Goal: Task Accomplishment & Management: Manage account settings

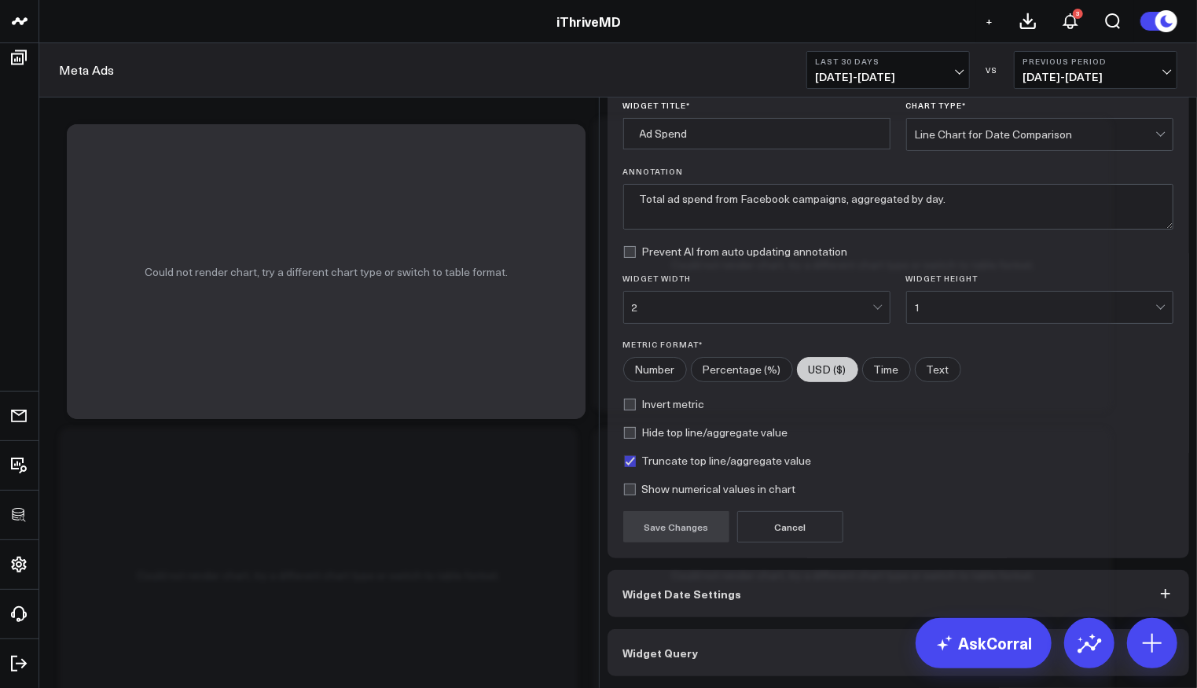
scroll to position [38, 0]
click at [800, 628] on div "Widget Display Widget Title * Ad Spend Chart Type * Line Chart for Date Compari…" at bounding box center [899, 364] width 582 height 623
click at [802, 650] on button "Widget Query" at bounding box center [899, 652] width 582 height 47
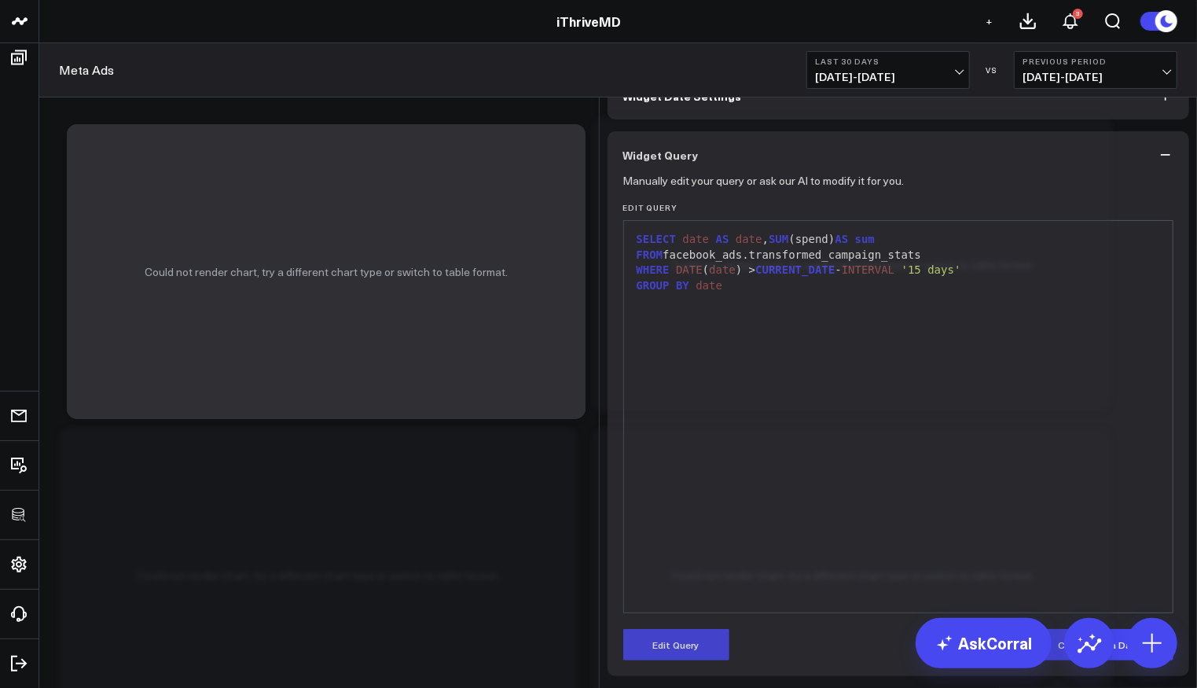
click at [1130, 476] on div "SELECT date AS date , SUM (spend) AS sum FROM facebook_ads.transformed_campaign…" at bounding box center [899, 417] width 534 height 376
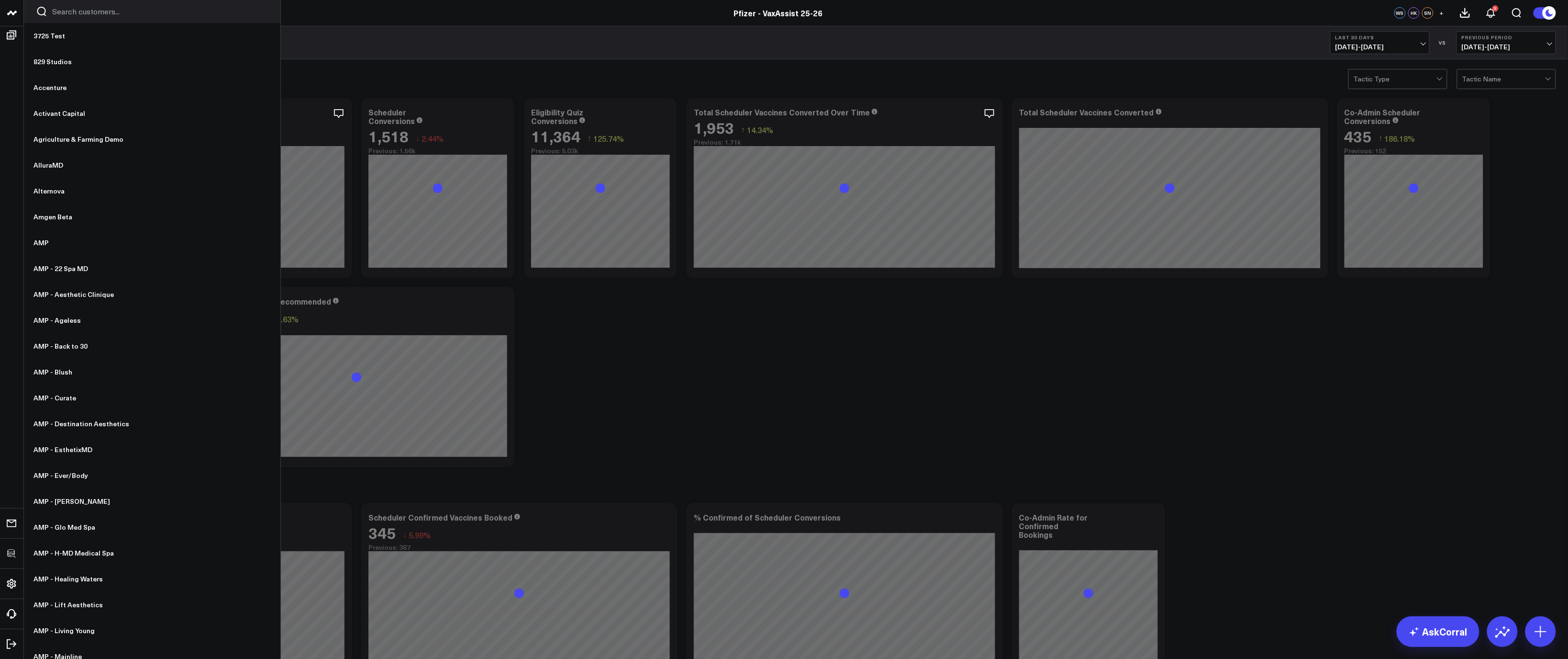
click at [114, 4] on div at bounding box center [152, 12] width 256 height 23
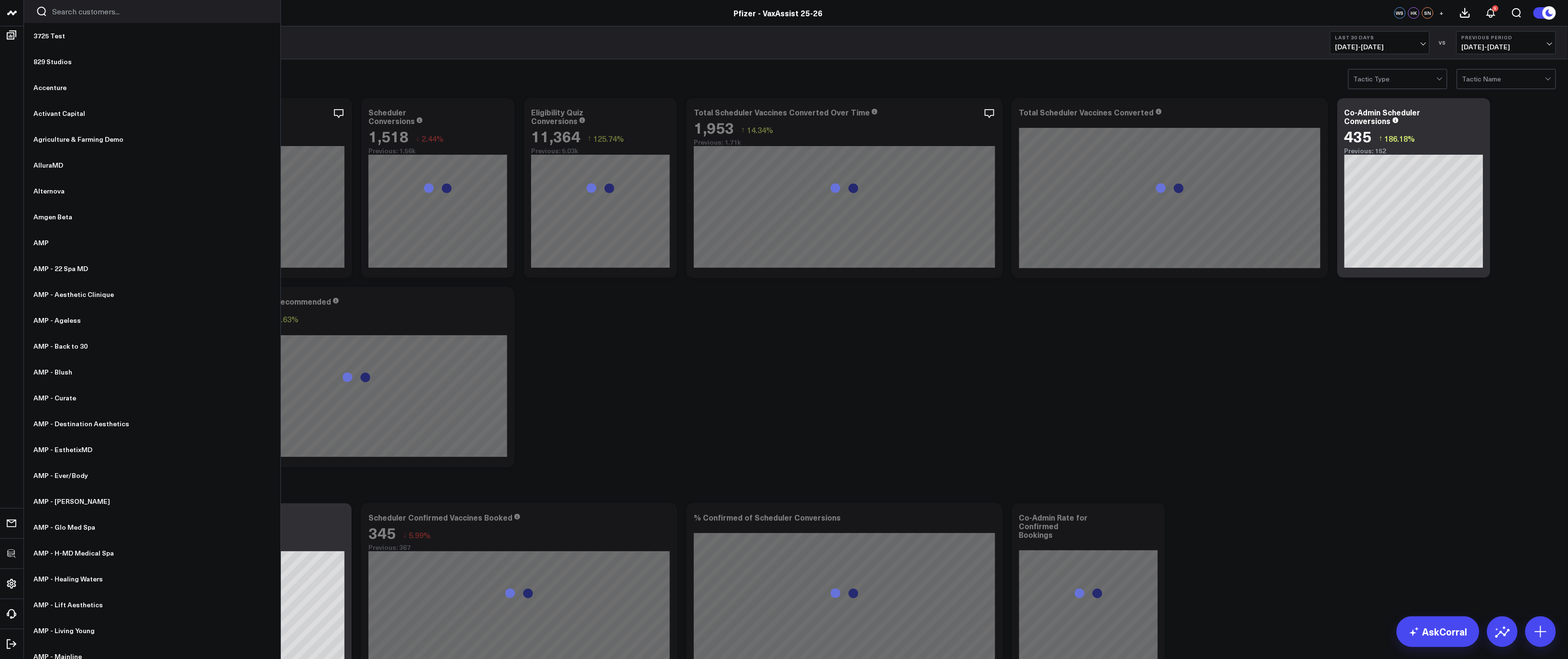
click at [109, 13] on input "Search customers input" at bounding box center [160, 11] width 216 height 10
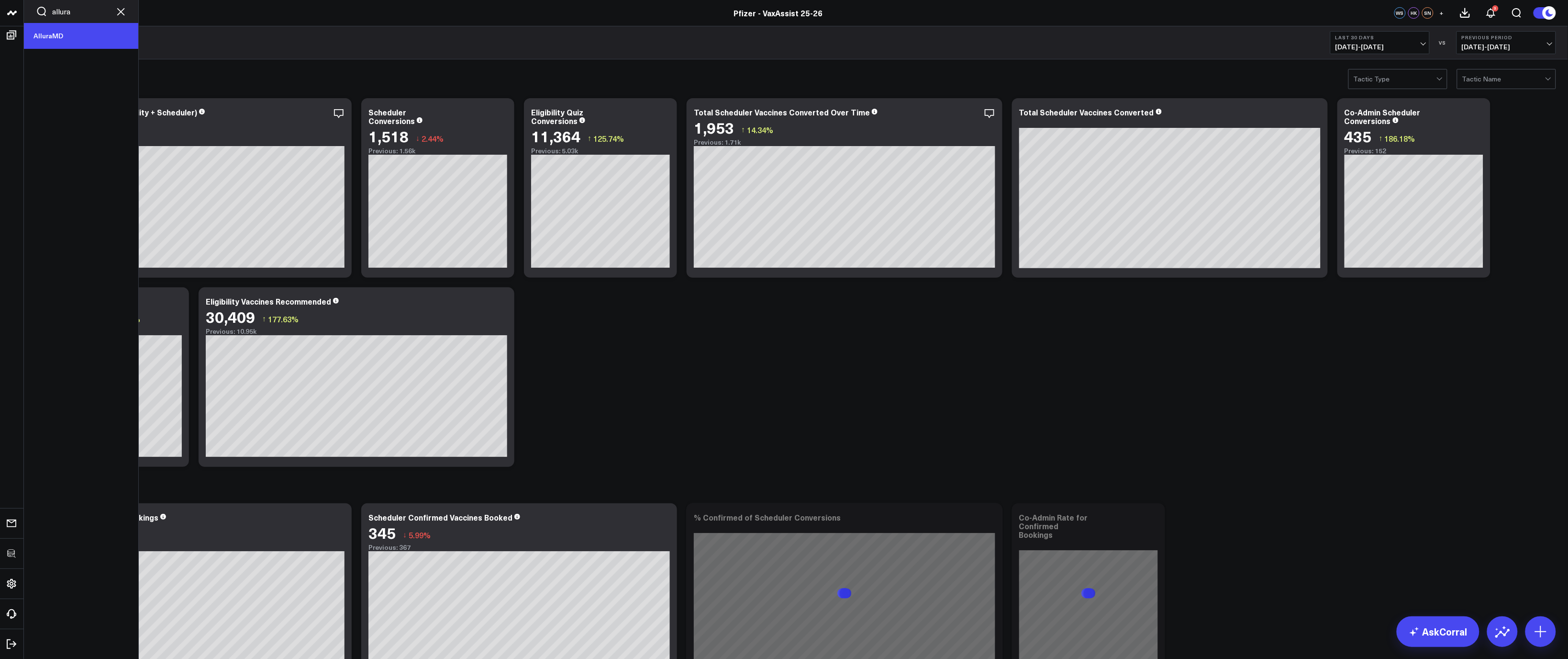
type input "allura"
click at [104, 26] on link "AlluraMD" at bounding box center [81, 36] width 114 height 26
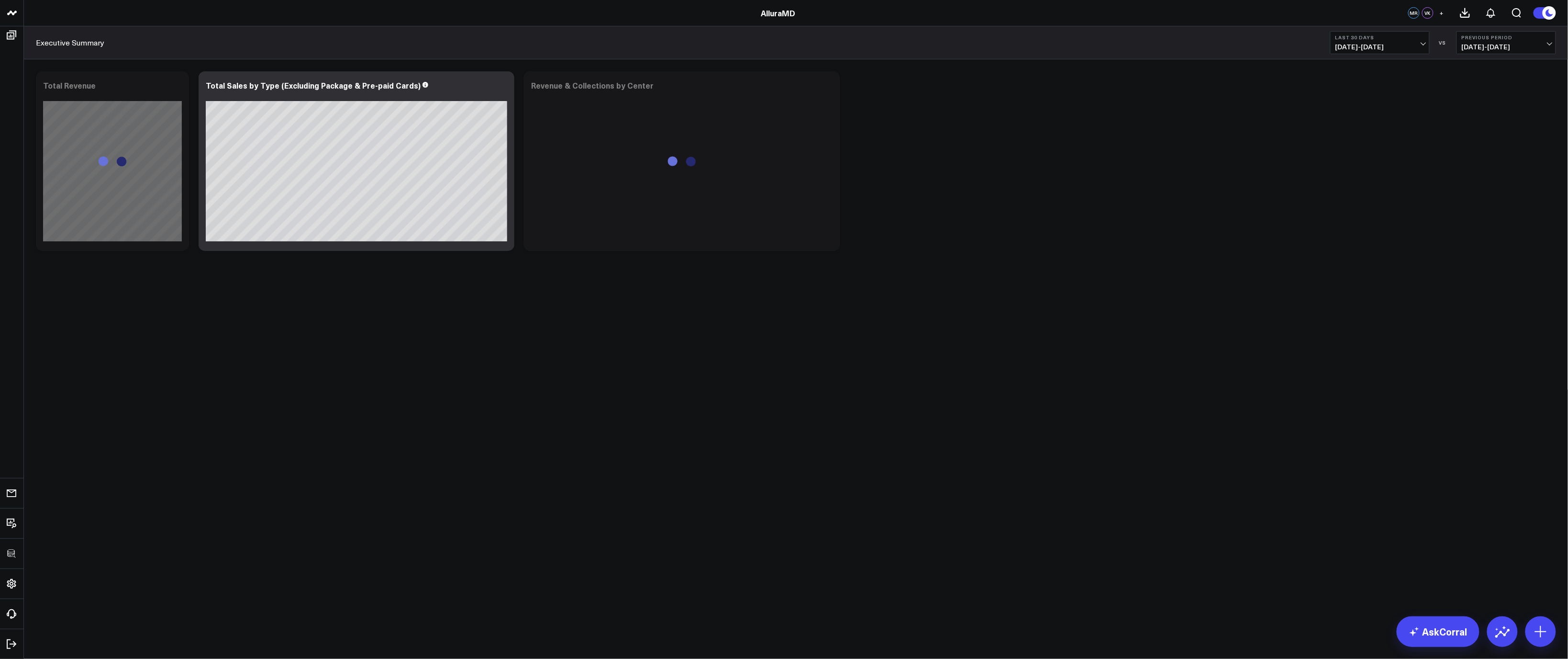
click at [1092, 220] on div "Modify via AI Copy link to widget Ask support Remove Create linked copy Executi…" at bounding box center [796, 161] width 1530 height 189
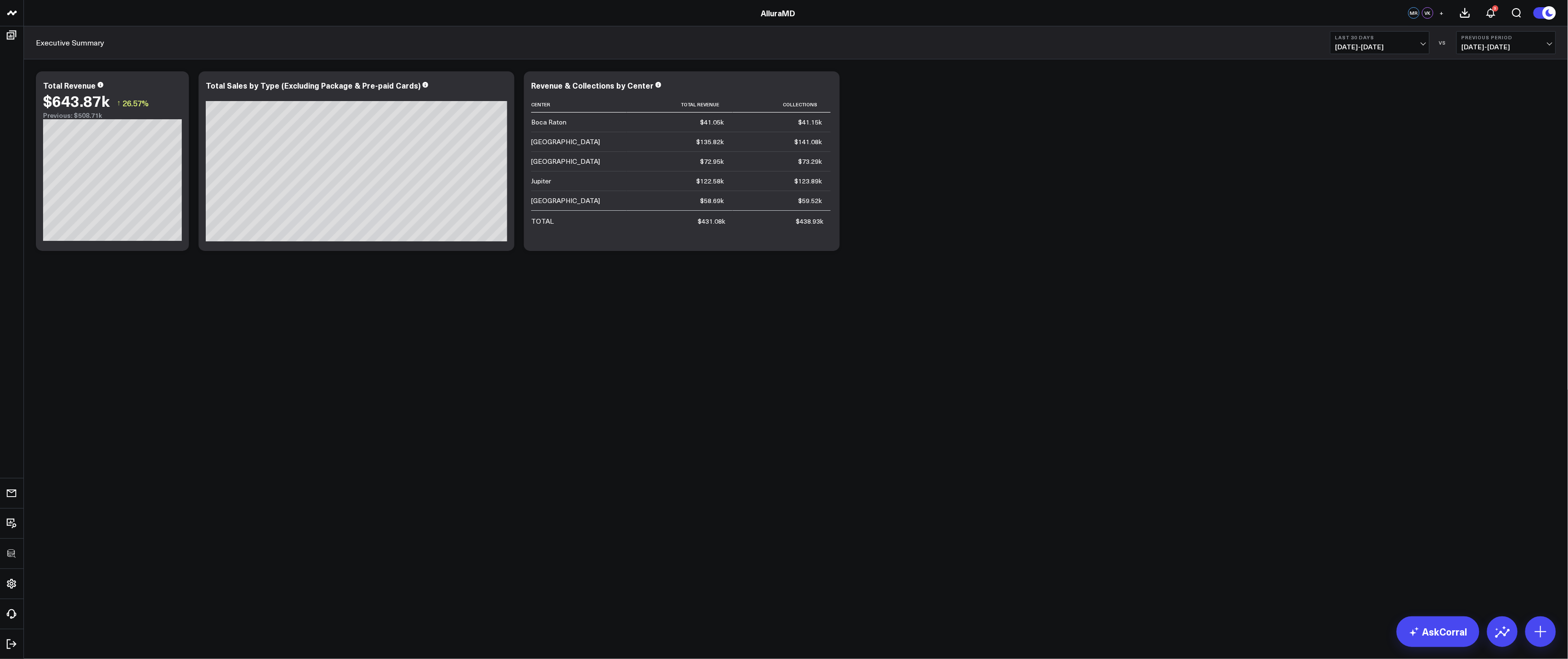
click at [349, 334] on body "3725 Test 829 Studios Accenture Activant Capital Agriculture & Farming Demo All…" at bounding box center [784, 330] width 1568 height 659
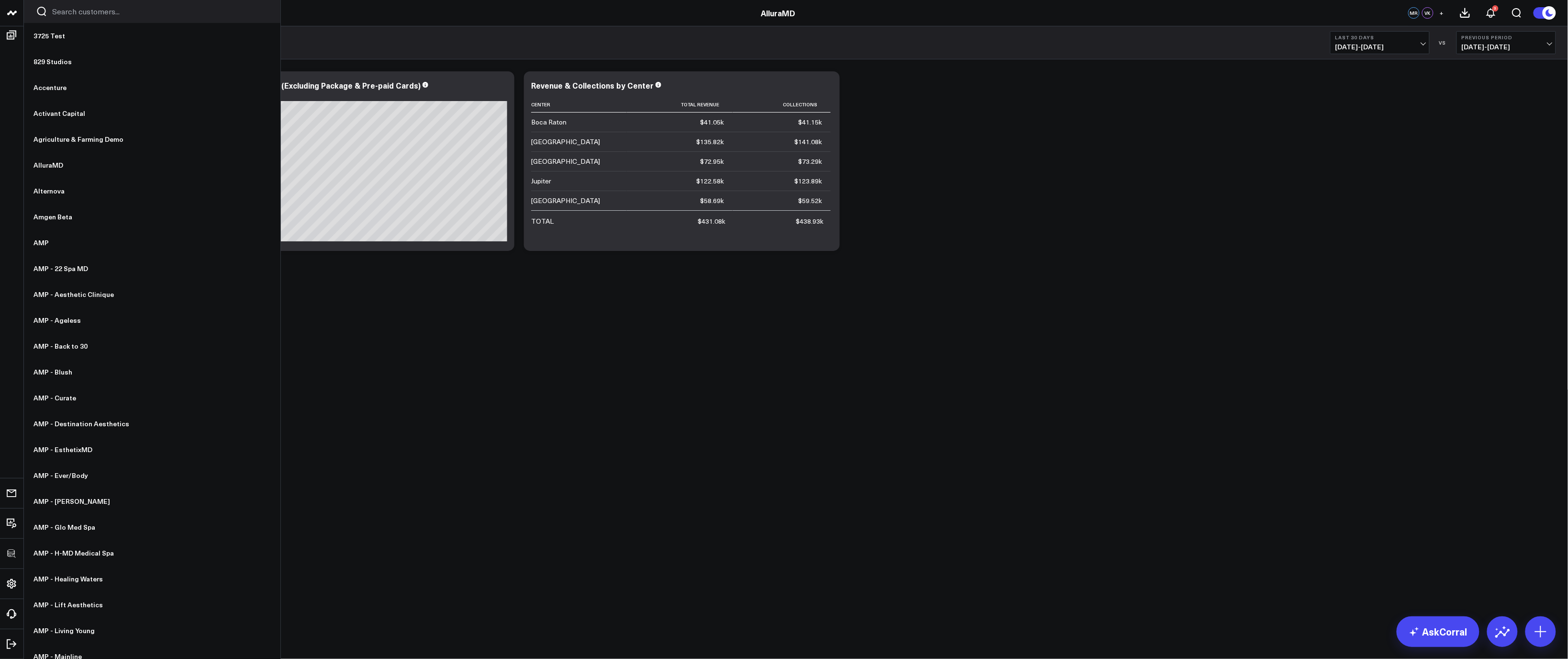
click at [51, 12] on div at bounding box center [152, 12] width 256 height 23
click at [58, 12] on input "Search customers input" at bounding box center [160, 11] width 216 height 10
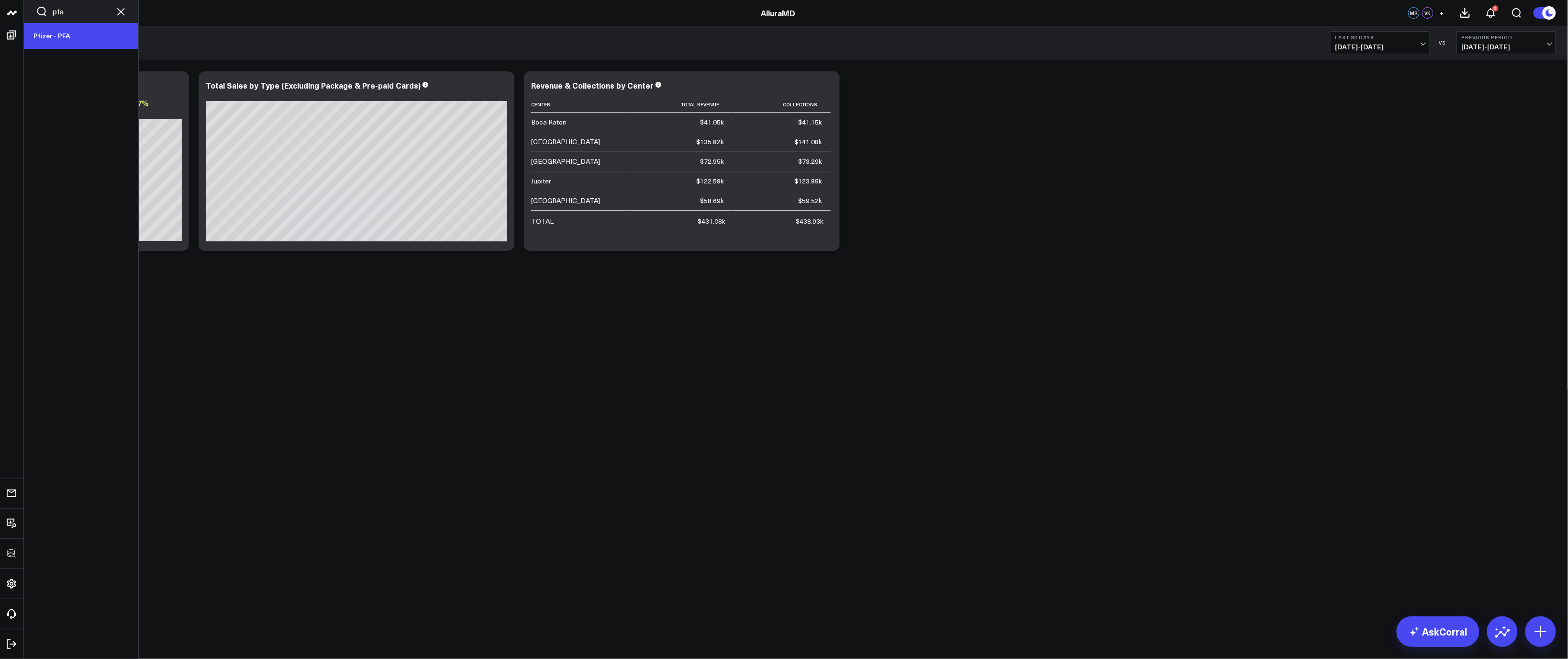
type input "pfa"
click at [51, 37] on link "Pfizer - PFA" at bounding box center [81, 36] width 114 height 26
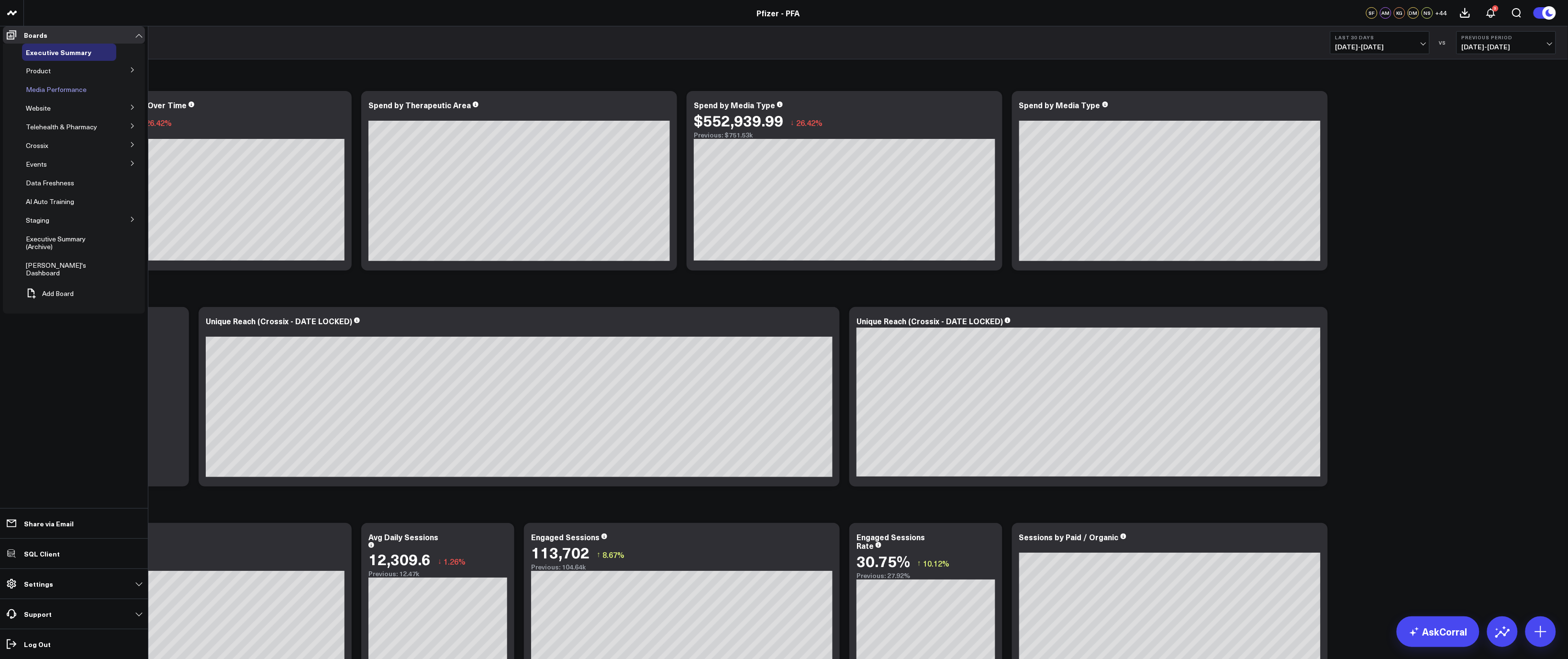
click at [53, 91] on span "Media Performance" at bounding box center [56, 89] width 61 height 9
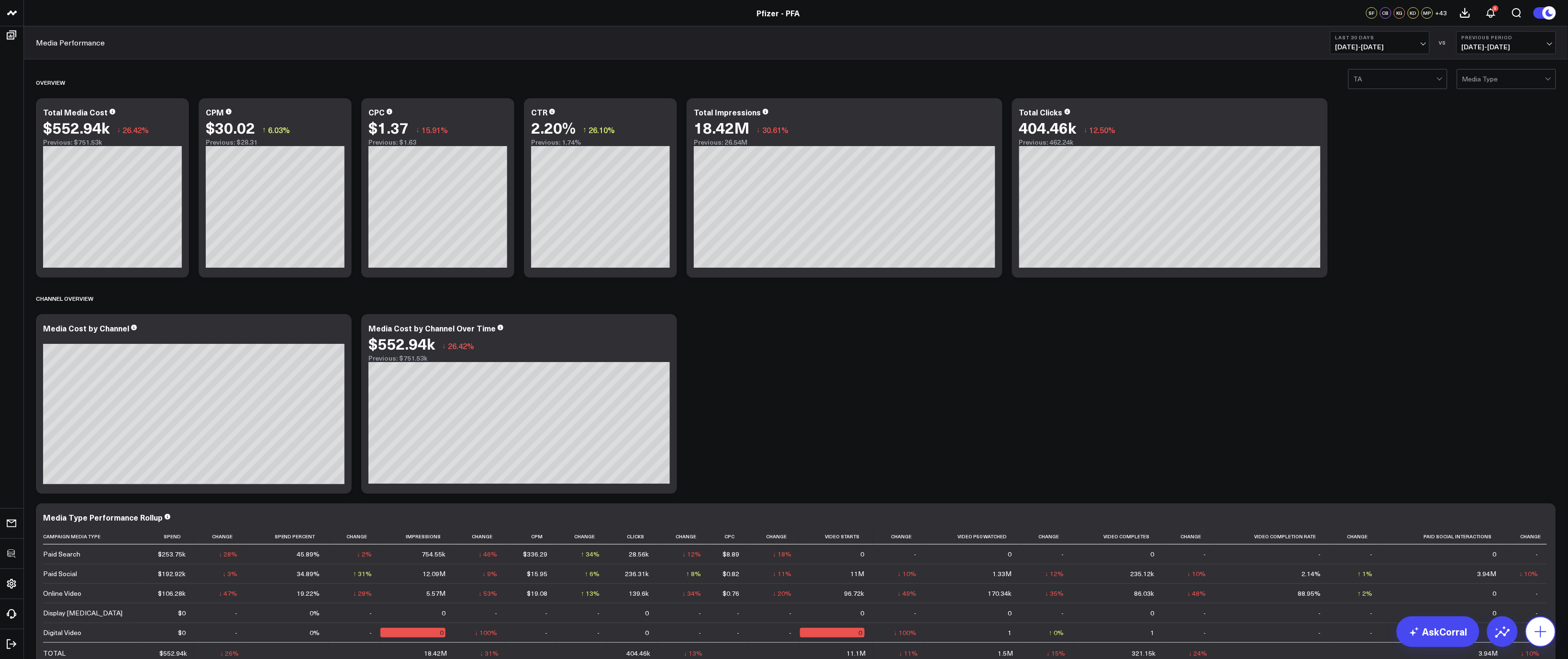
click at [1537, 624] on icon at bounding box center [1541, 631] width 15 height 15
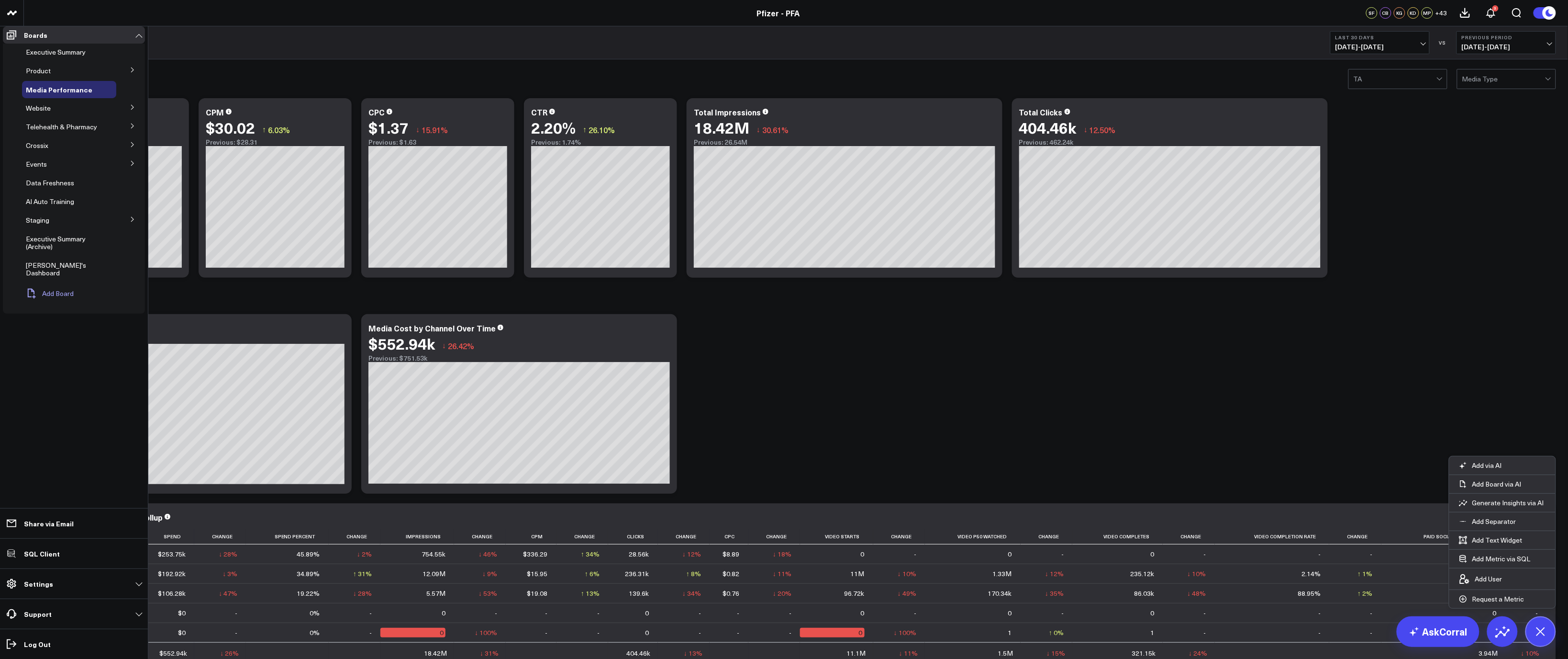
click at [41, 294] on button "Add Board" at bounding box center [47, 294] width 52 height 21
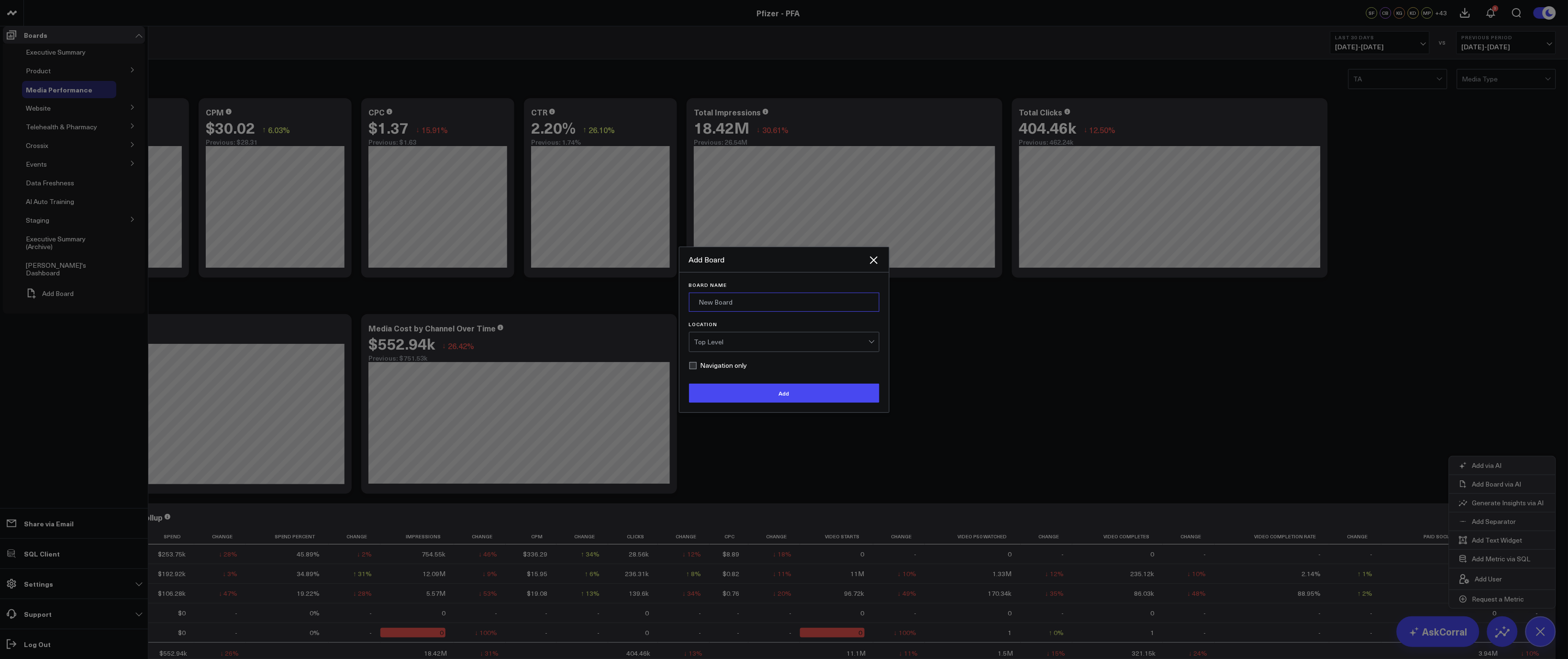
click at [732, 312] on input "Board Name" at bounding box center [784, 301] width 191 height 19
click at [726, 346] on div "Top Level" at bounding box center [782, 342] width 174 height 8
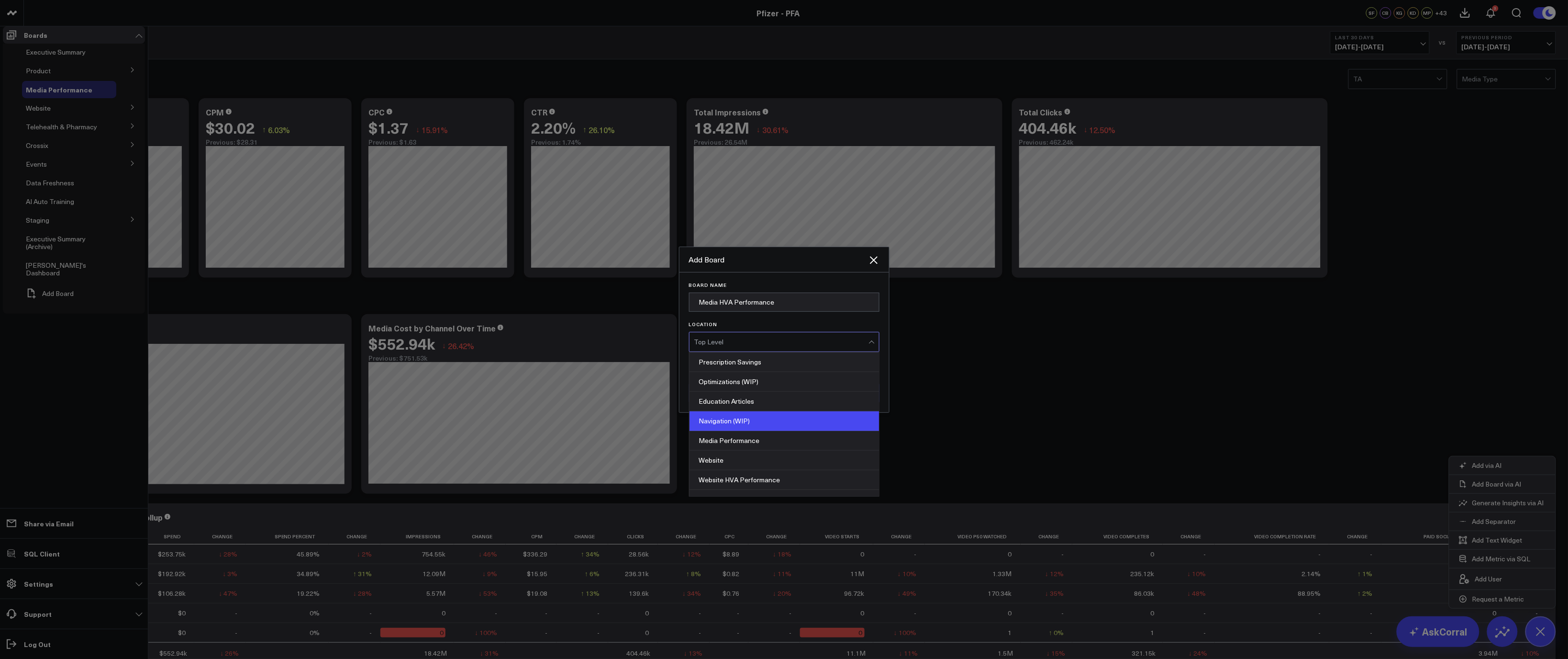
scroll to position [314, 0]
click at [736, 450] on div "Media Performance" at bounding box center [784, 440] width 189 height 19
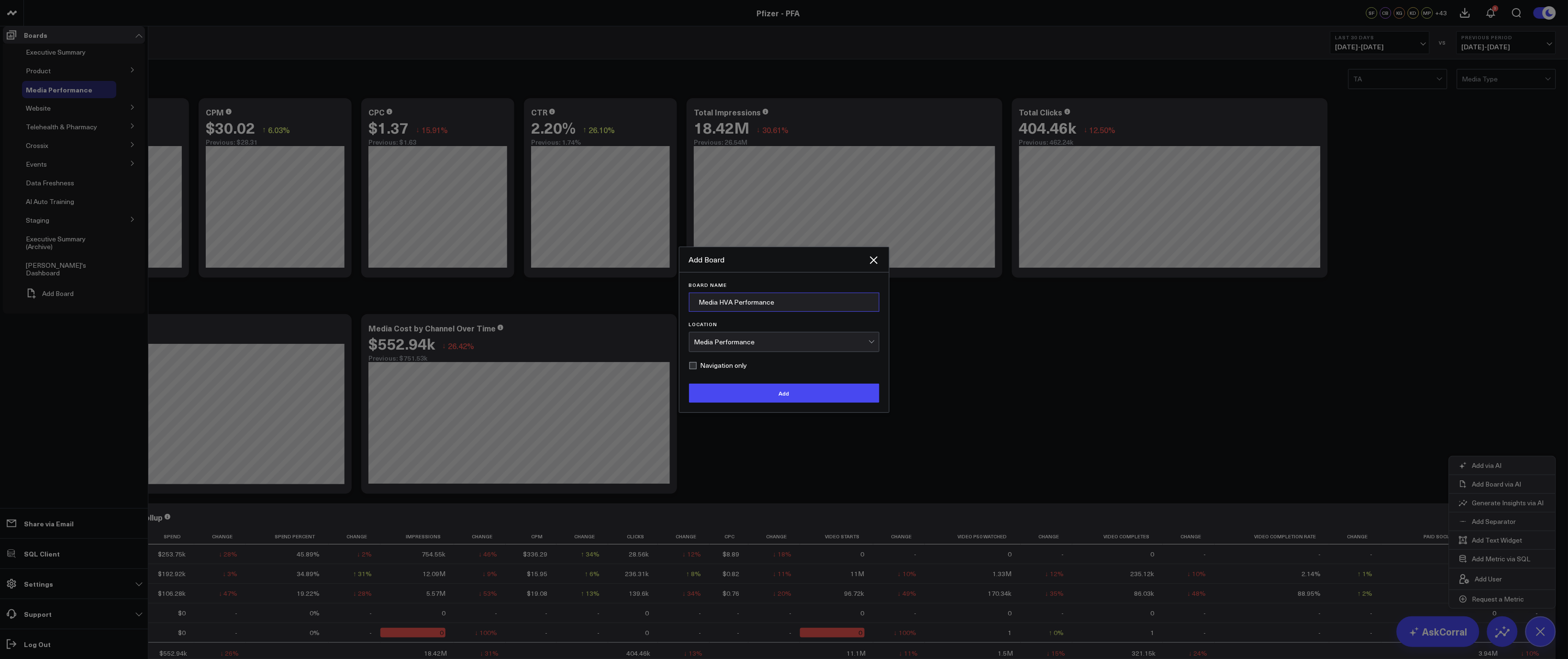
drag, startPoint x: 786, startPoint y: 314, endPoint x: 733, endPoint y: 317, distance: 53.1
click at [733, 312] on input "Media HVA Performance" at bounding box center [784, 301] width 191 height 19
type input "Media HVAs"
click at [766, 403] on button "Add" at bounding box center [784, 393] width 191 height 19
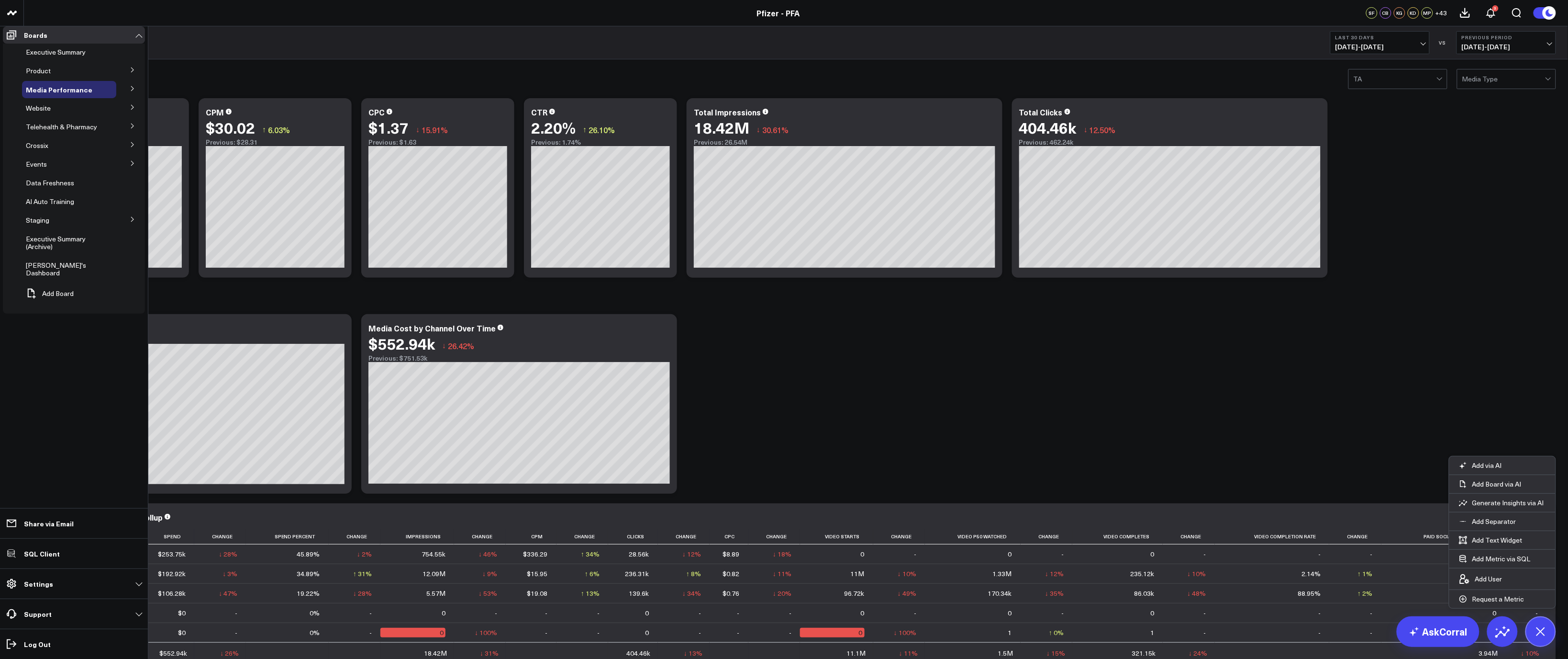
click at [134, 91] on icon at bounding box center [132, 88] width 5 height 5
click at [48, 109] on span "Media HVAs" at bounding box center [50, 106] width 37 height 9
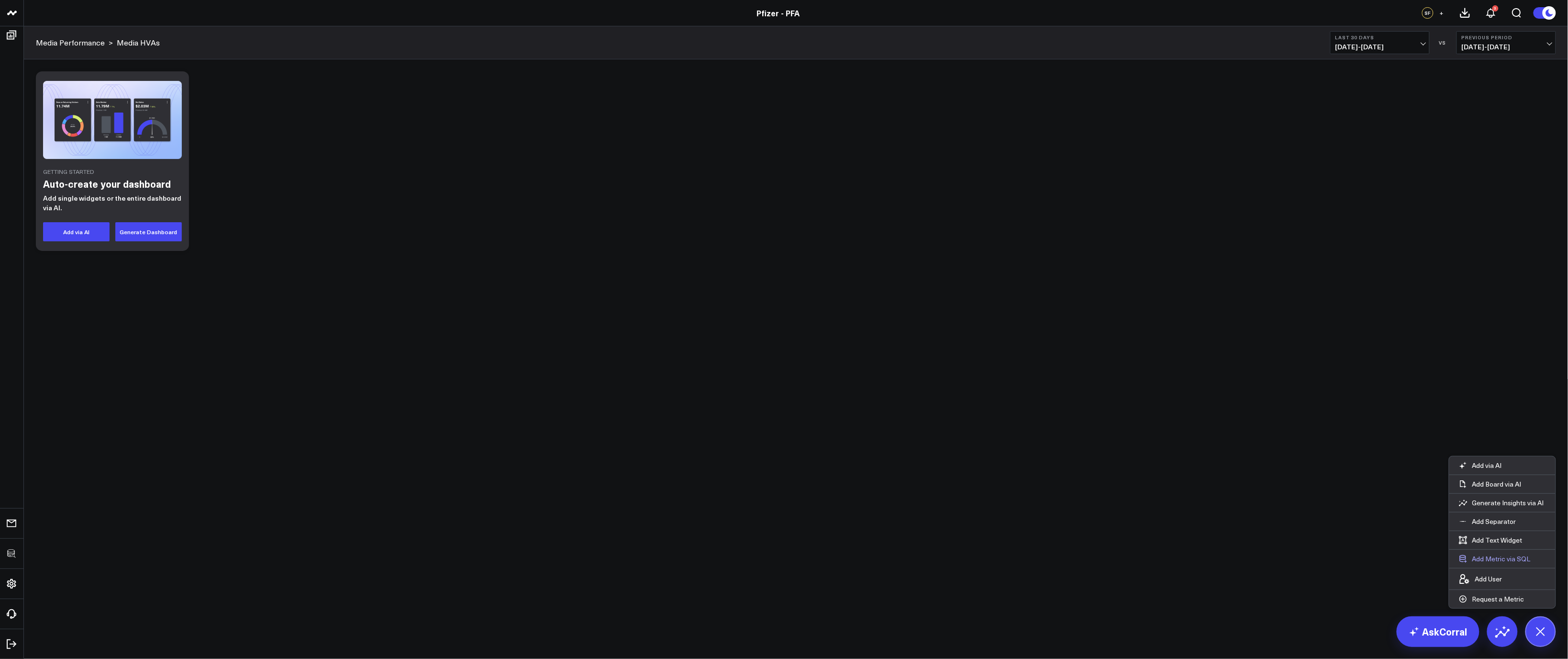
click at [1521, 560] on button "Add Metric via SQL" at bounding box center [1494, 559] width 91 height 18
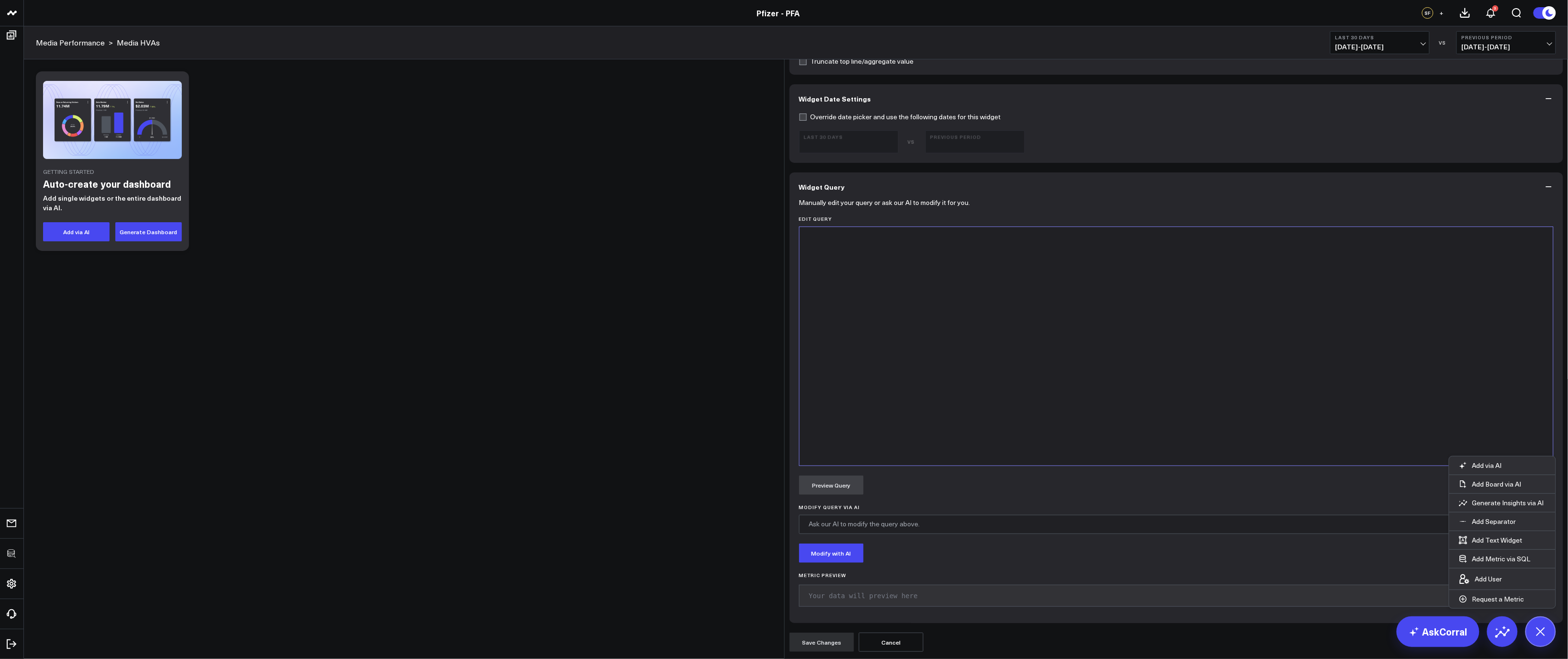
click at [1012, 460] on div at bounding box center [1176, 346] width 744 height 229
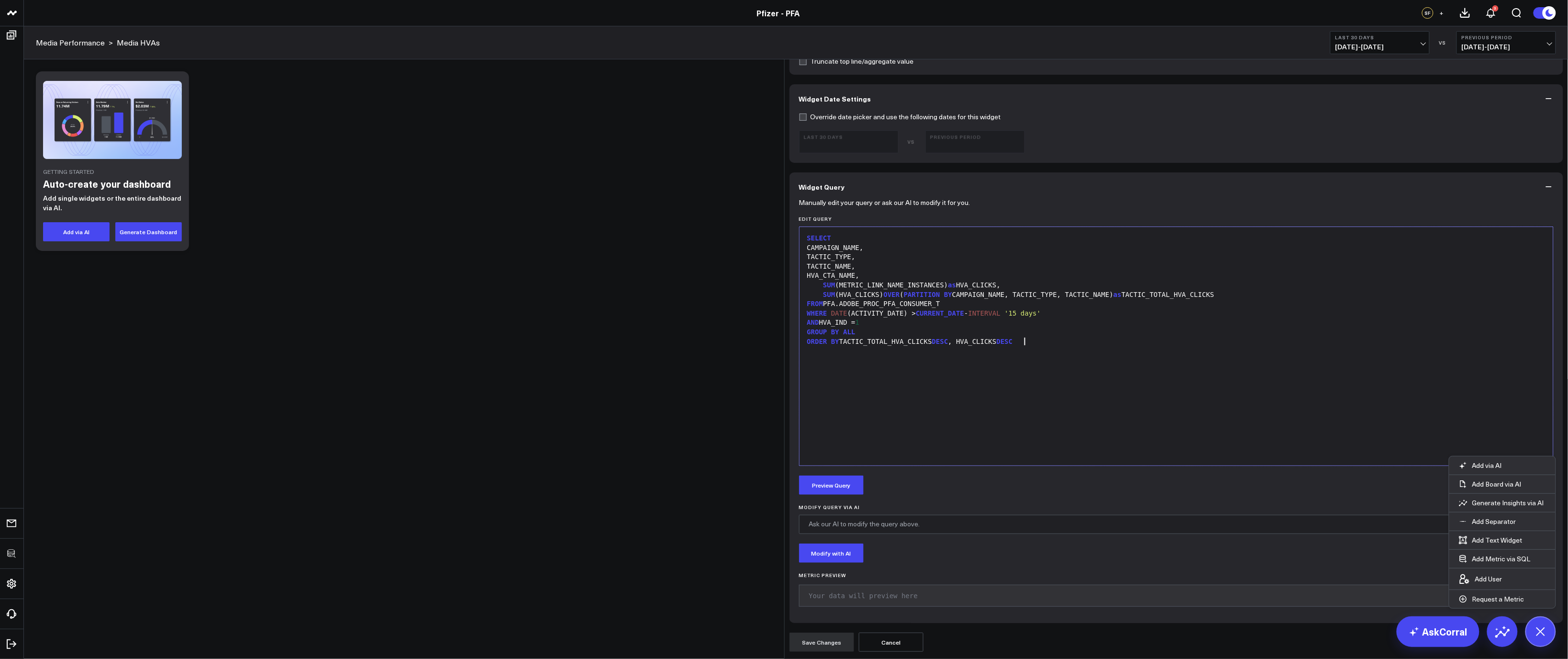
type input "All HVAs By Tactic & HVA CTA Name"
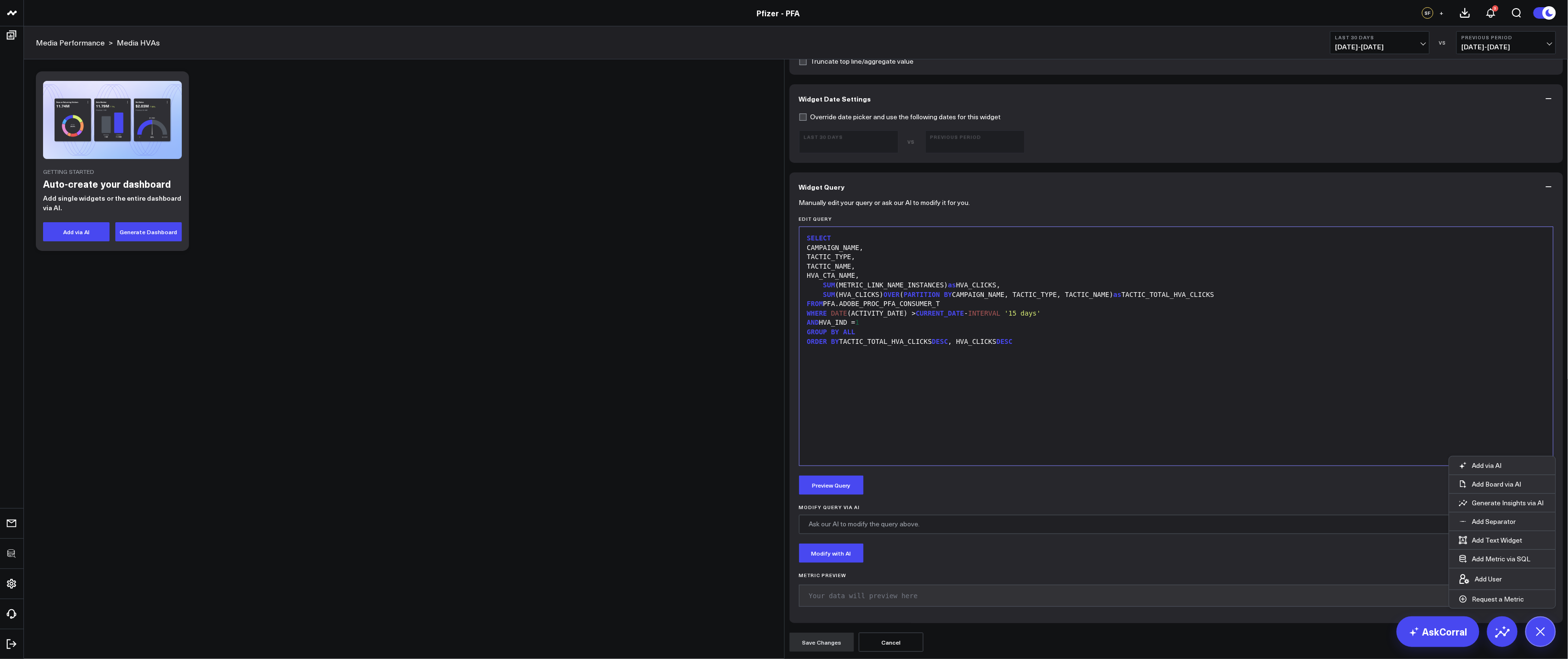
scroll to position [49, 0]
click at [918, 253] on div "CAMPAIGN_NAME," at bounding box center [1176, 248] width 744 height 10
click at [883, 243] on div "SELECT" at bounding box center [1176, 239] width 744 height 10
click at [886, 253] on div "CAMPAIGN_NAME," at bounding box center [1176, 248] width 744 height 10
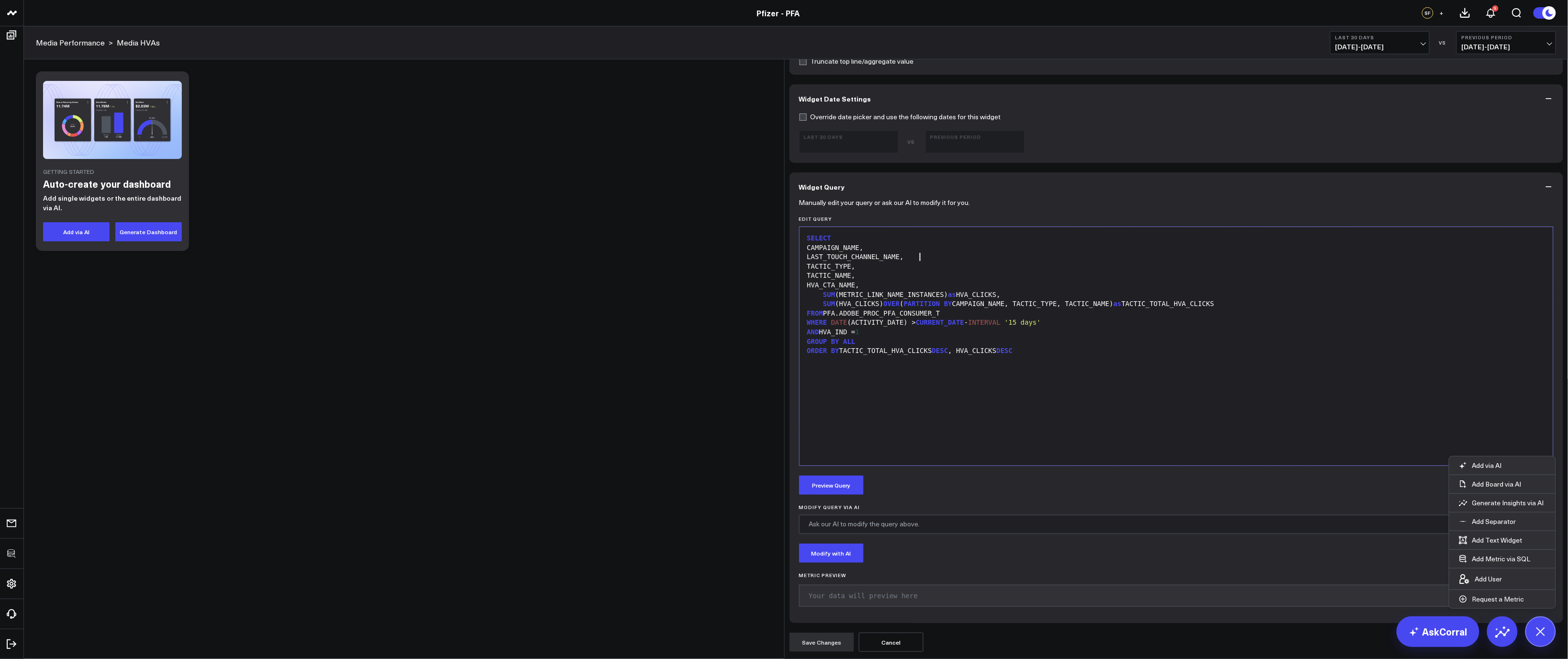
click at [1118, 309] on div "SUM (HVA_CLICKS) OVER ( PARTITION BY CAMPAIGN_NAME, TACTIC_TYPE, TACTIC_NAME) a…" at bounding box center [1176, 304] width 744 height 10
click at [831, 489] on button "Preview Query" at bounding box center [831, 485] width 65 height 19
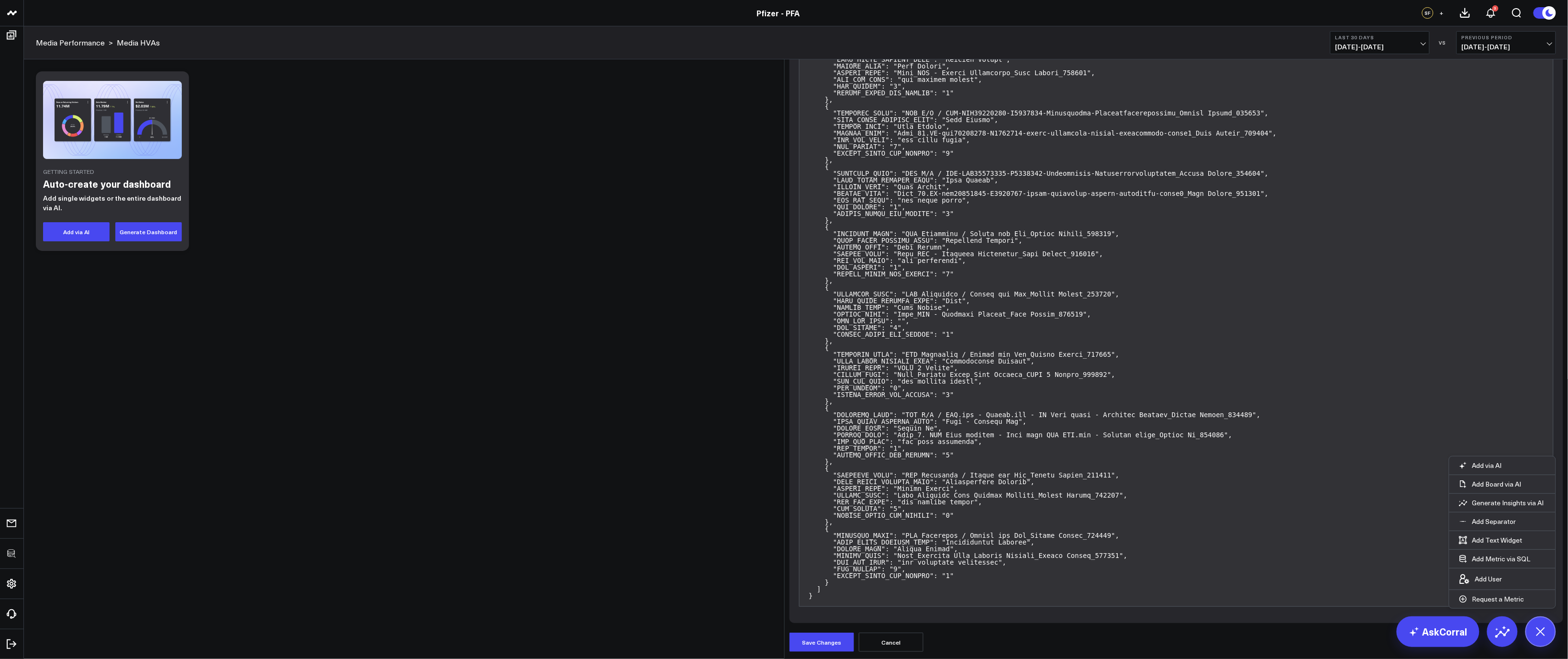
scroll to position [21308, 0]
click at [837, 638] on button "Save Changes" at bounding box center [822, 641] width 65 height 19
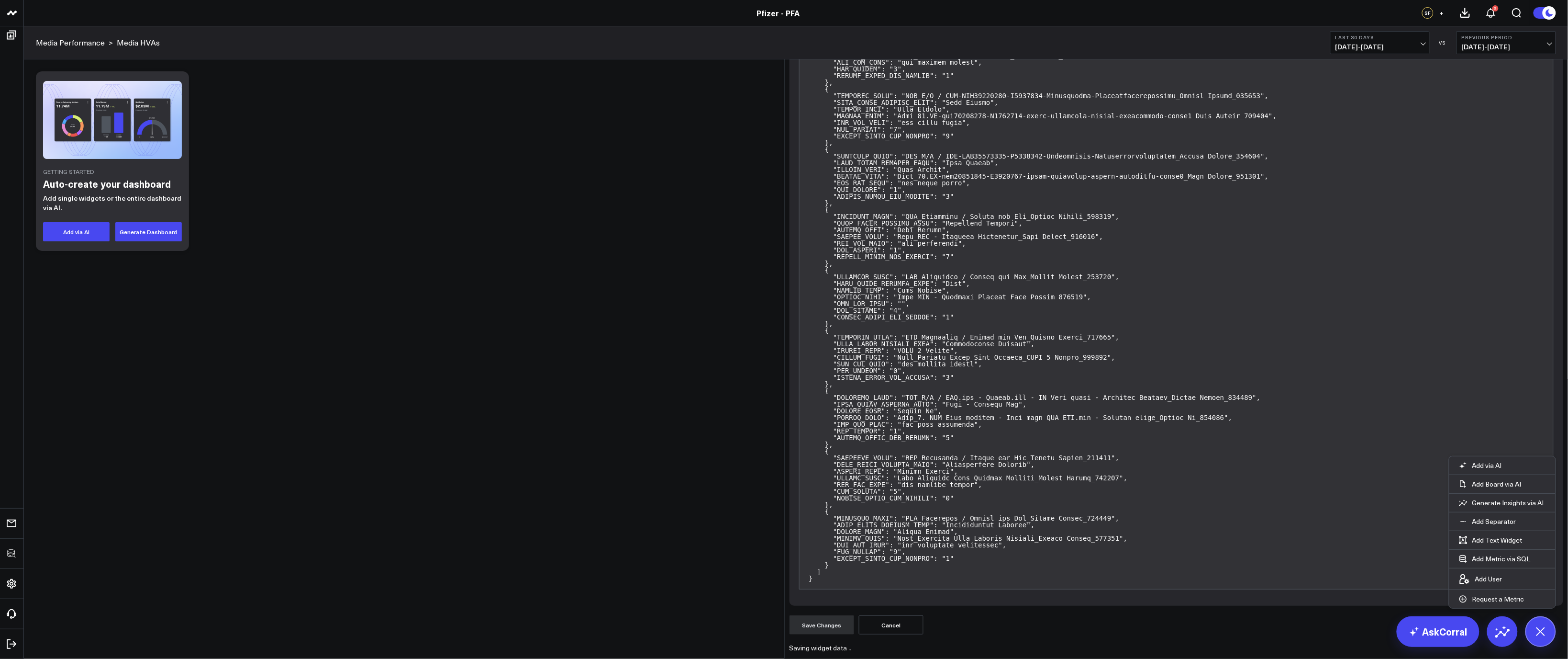
scroll to position [21326, 0]
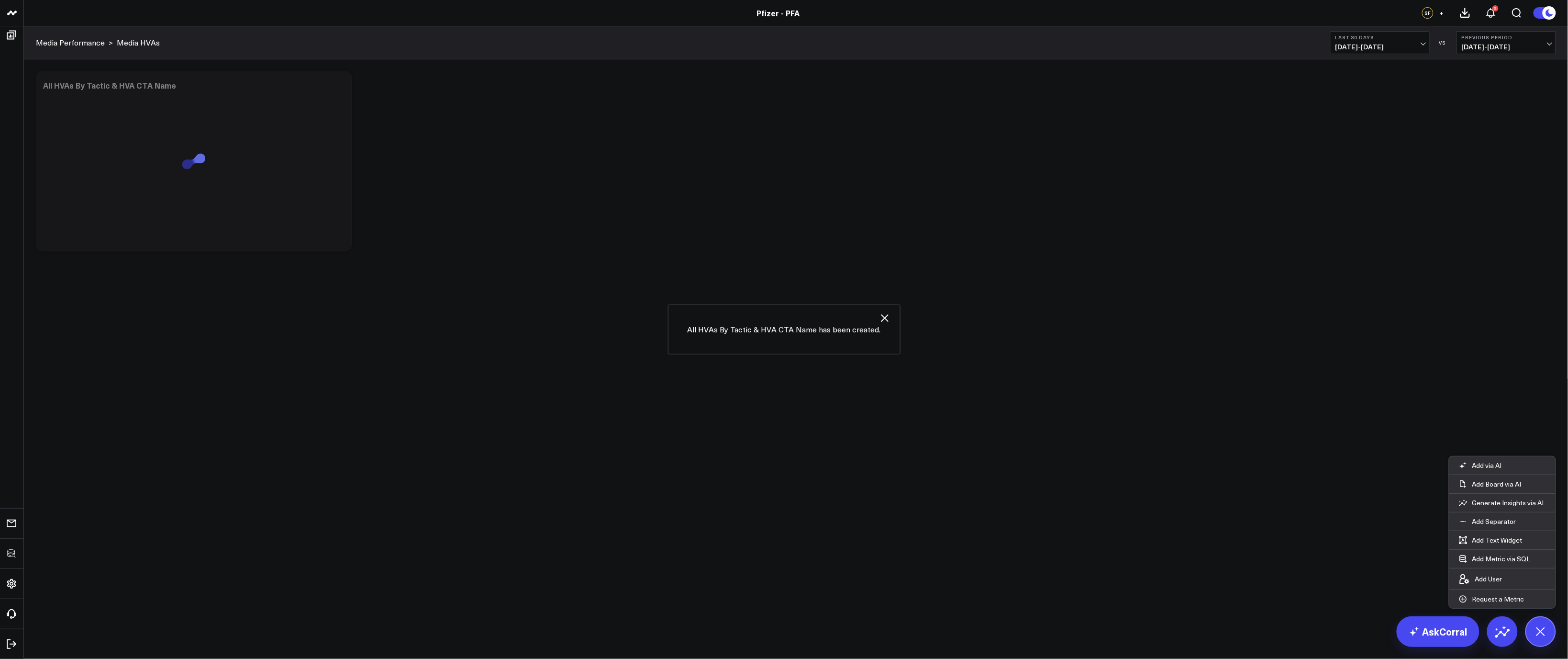
click at [539, 428] on body "3725 Test 829 Studios Accenture Activant Capital Agriculture & Farming Demo All…" at bounding box center [784, 330] width 1568 height 659
drag, startPoint x: 346, startPoint y: 247, endPoint x: 1351, endPoint y: 387, distance: 1014.7
click at [1373, 392] on body "3725 Test 829 Studios Accenture Activant Capital Agriculture & Farming Demo All…" at bounding box center [784, 330] width 1568 height 659
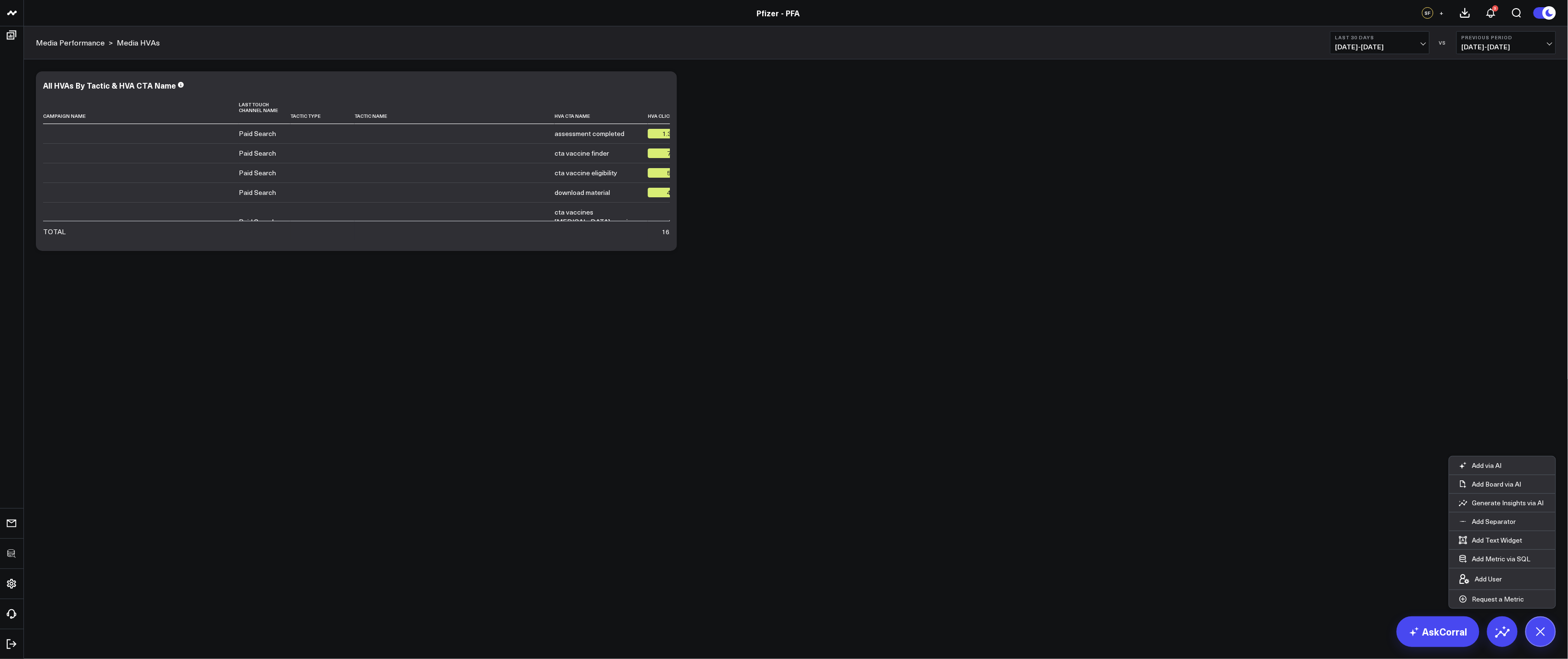
click at [911, 200] on div "Modify via AI Copy link to widget Ask support Remove Create linked copy Executi…" at bounding box center [796, 161] width 1530 height 189
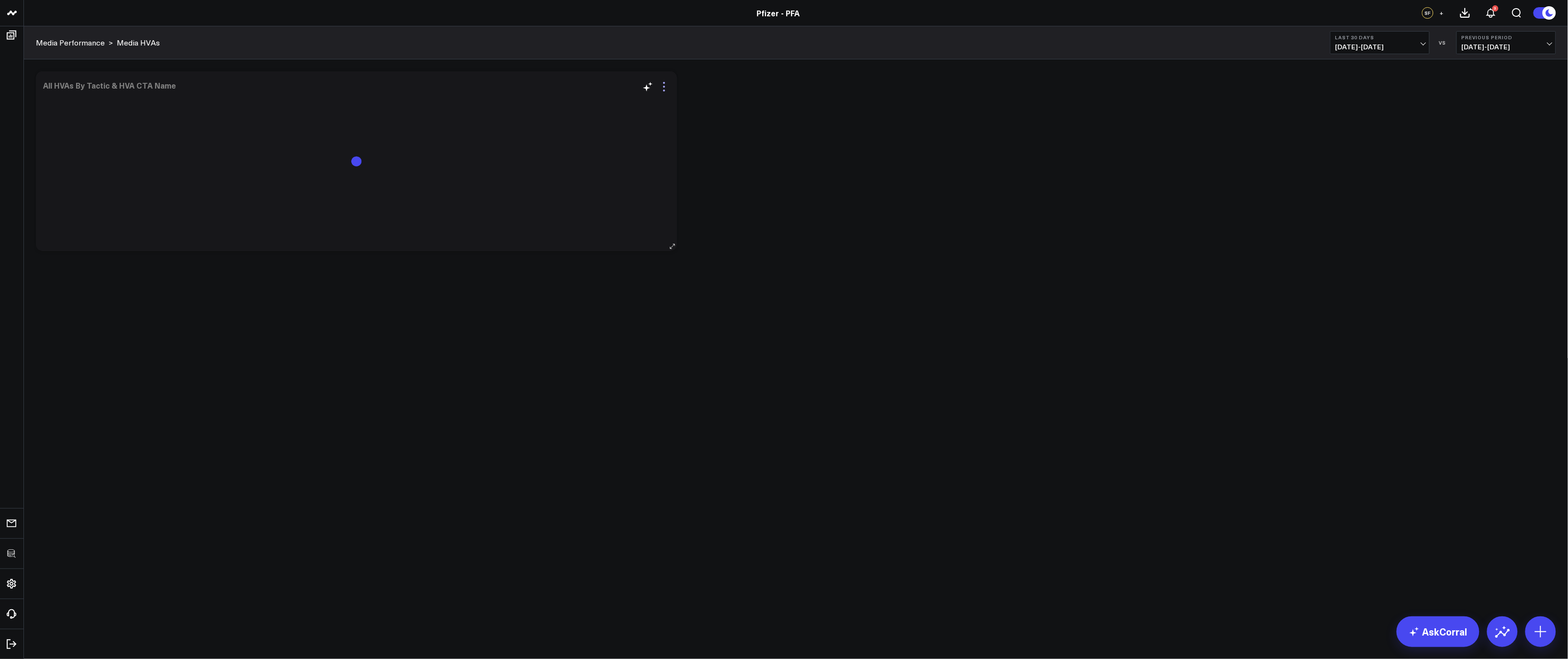
click at [667, 86] on icon at bounding box center [664, 86] width 12 height 12
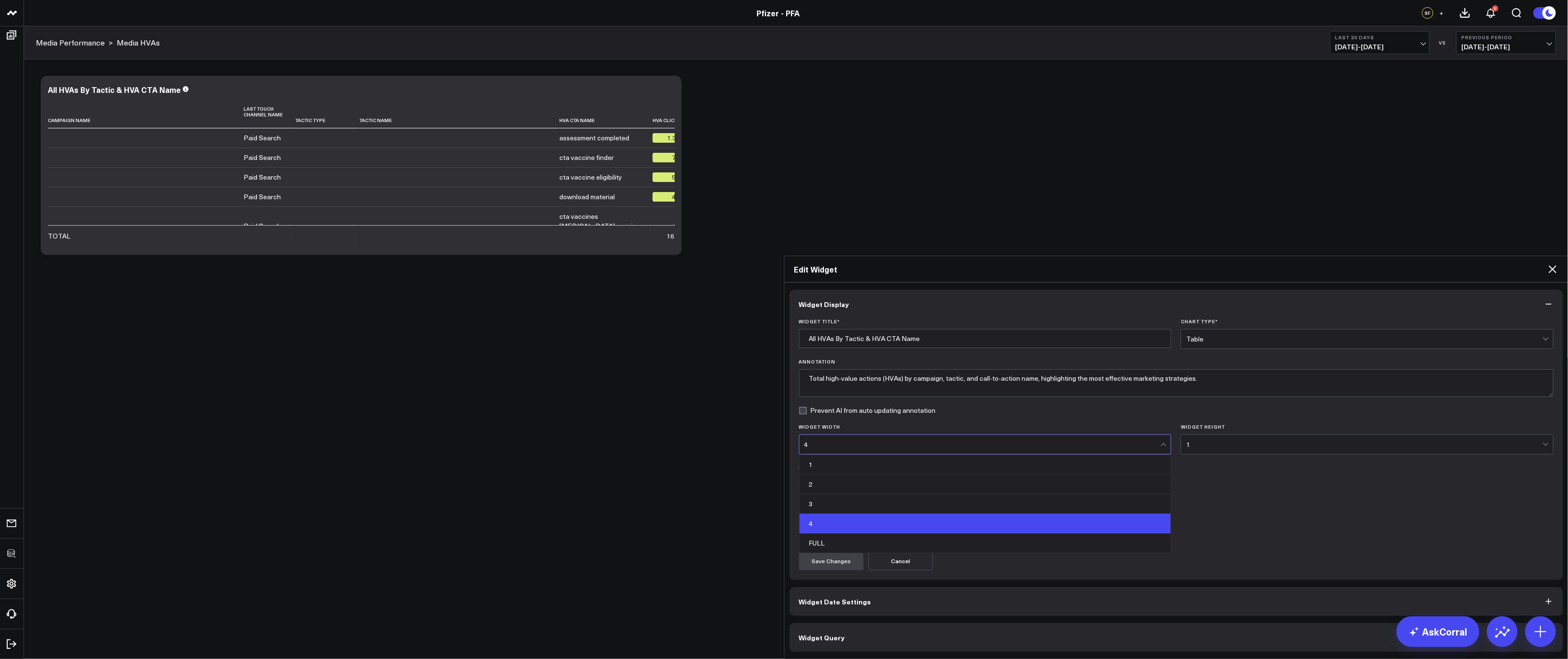
click at [1096, 435] on div "4" at bounding box center [982, 444] width 357 height 19
click at [884, 534] on div "FULL" at bounding box center [985, 543] width 372 height 19
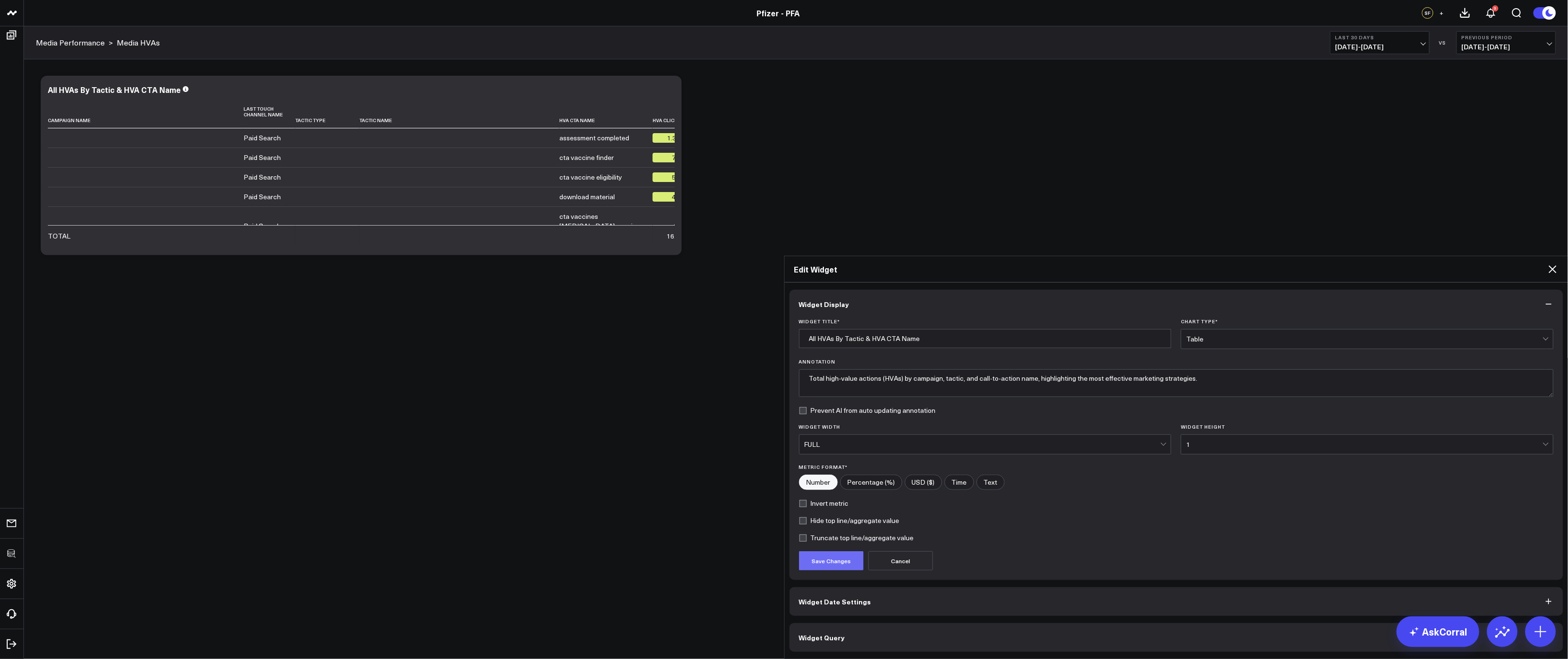
click at [826, 551] on button "Save Changes" at bounding box center [831, 560] width 65 height 19
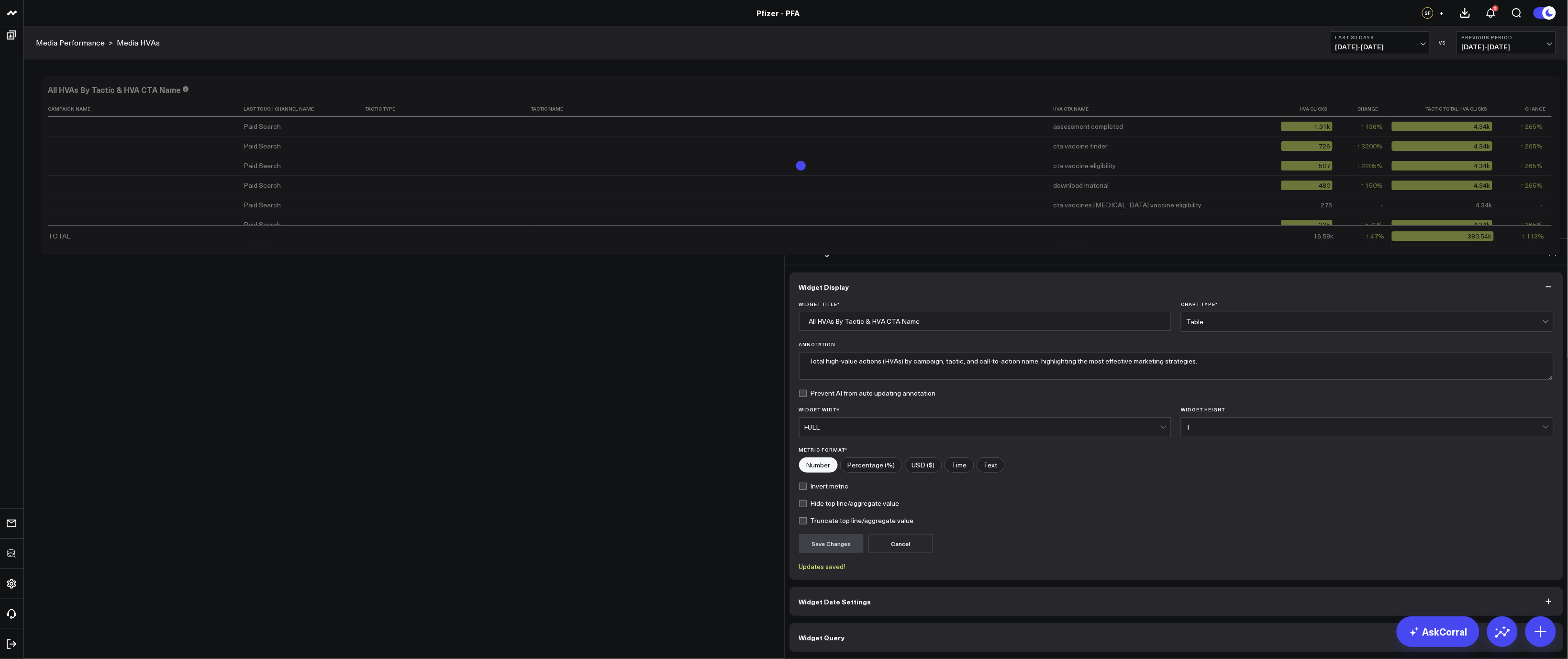
click at [1551, 246] on icon at bounding box center [1552, 252] width 12 height 12
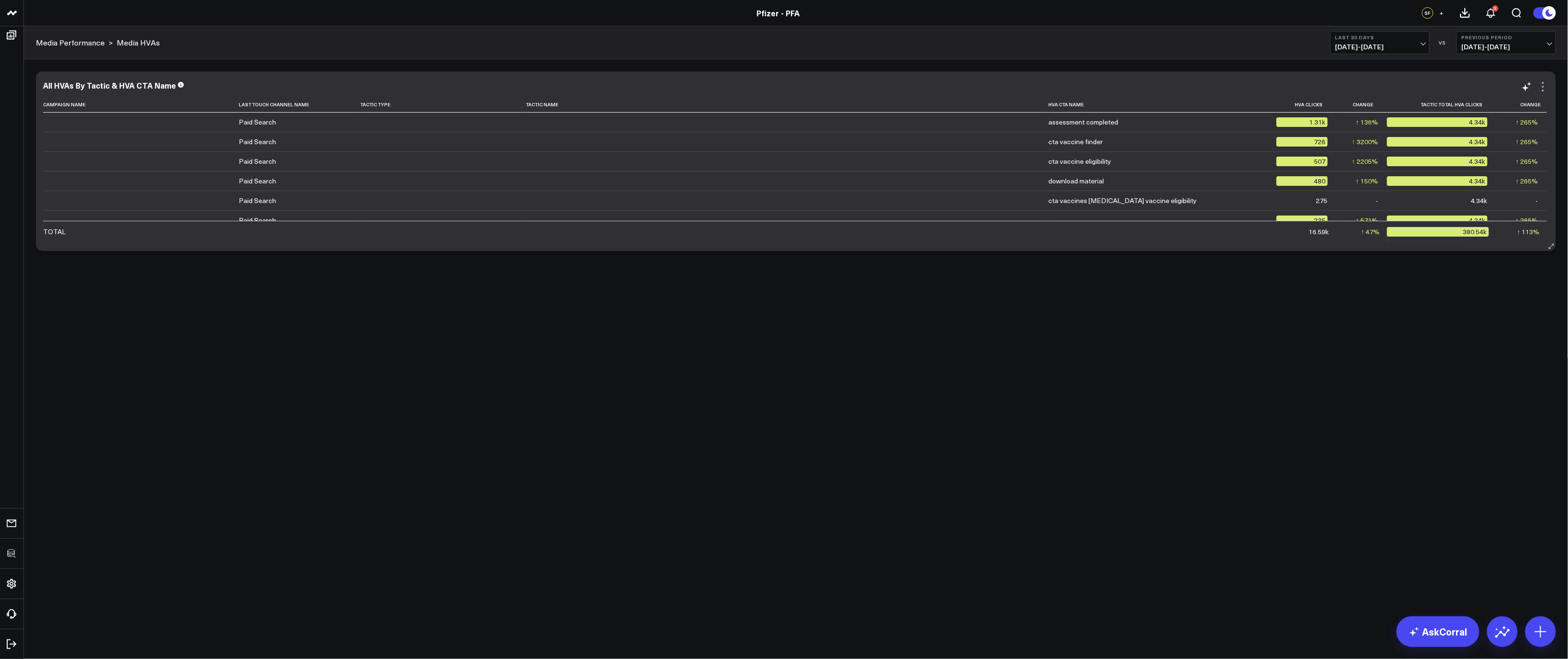
click at [1547, 88] on icon at bounding box center [1543, 86] width 12 height 12
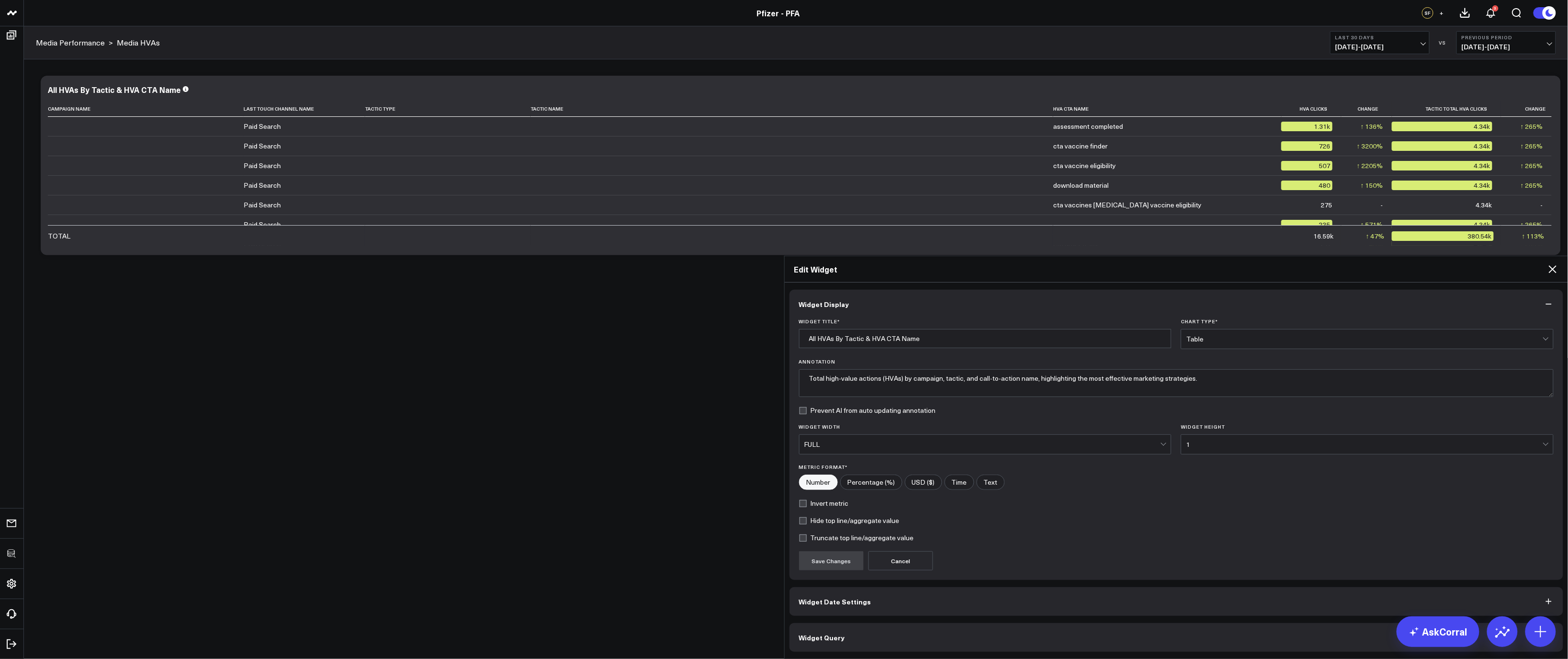
click at [1242, 440] on div "1" at bounding box center [1365, 444] width 357 height 8
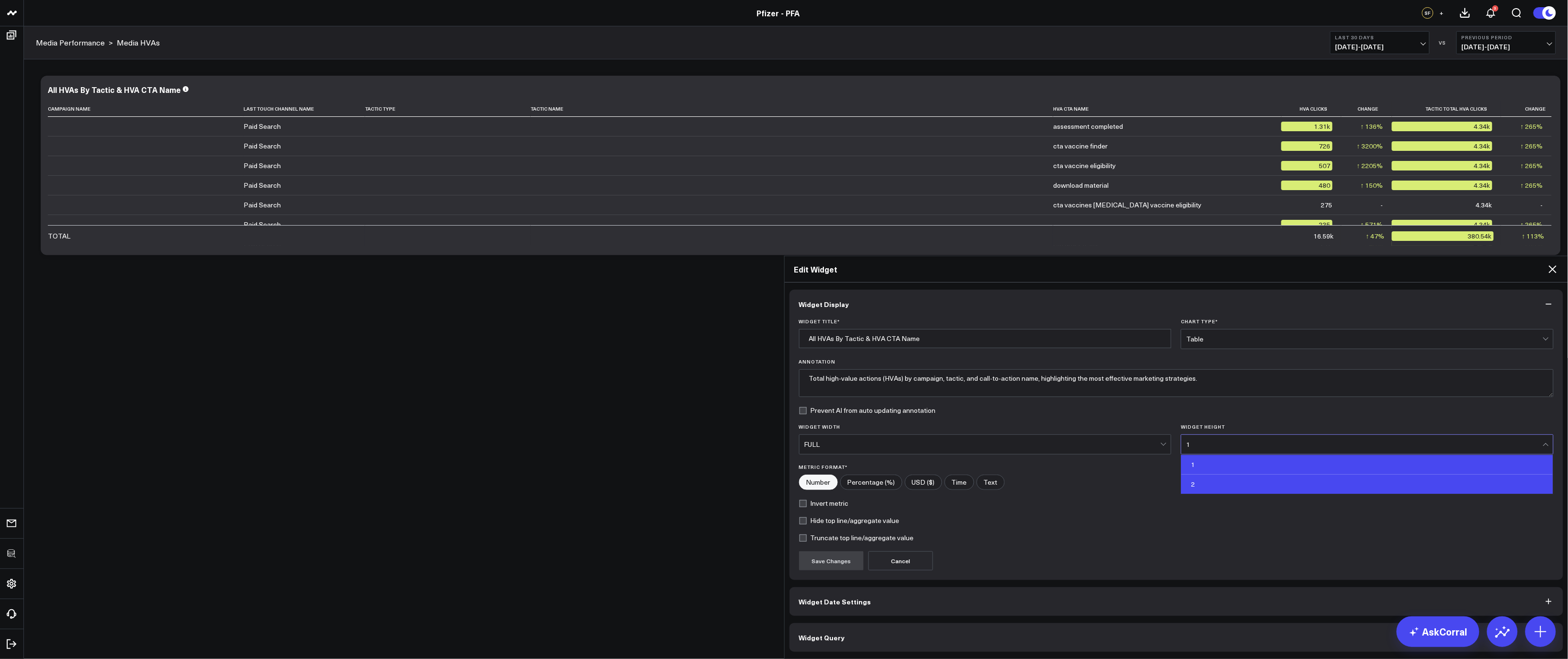
click at [1214, 474] on div "2" at bounding box center [1367, 484] width 372 height 19
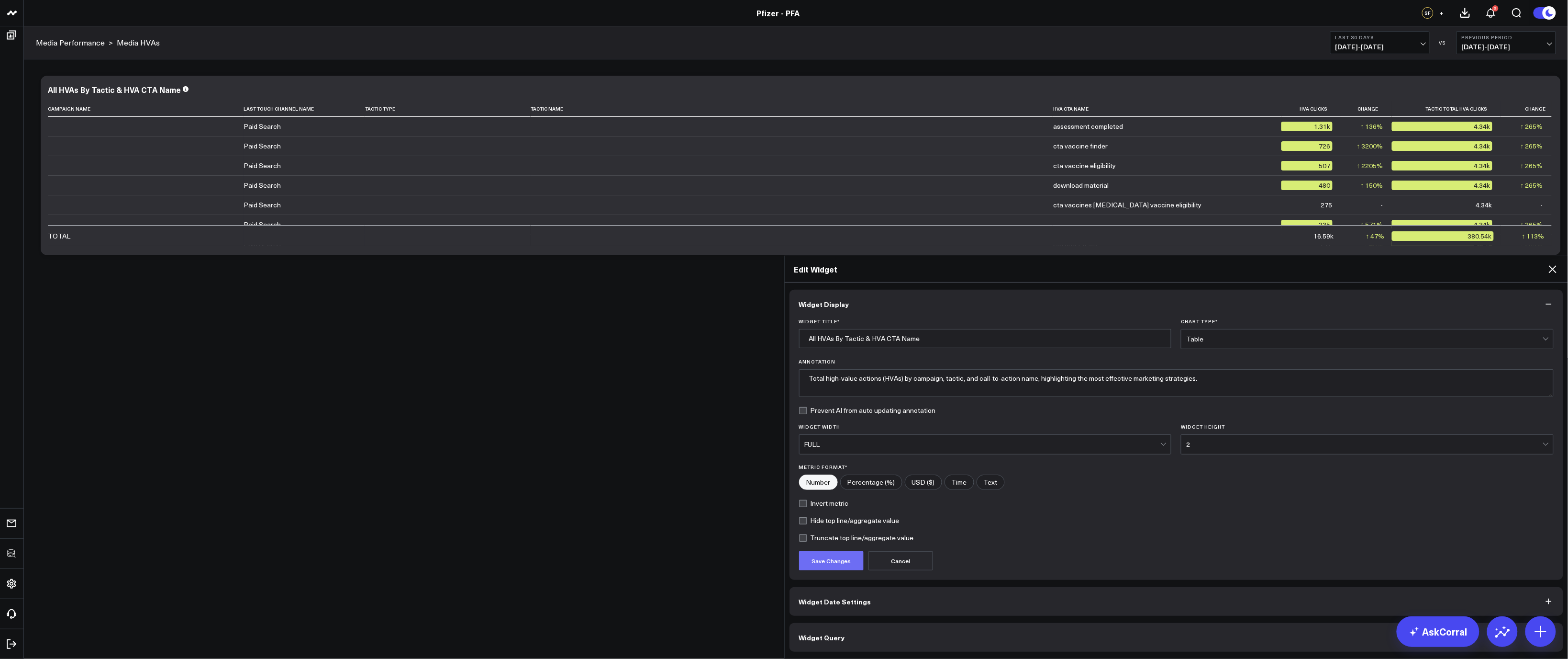
click at [838, 551] on button "Save Changes" at bounding box center [831, 560] width 65 height 19
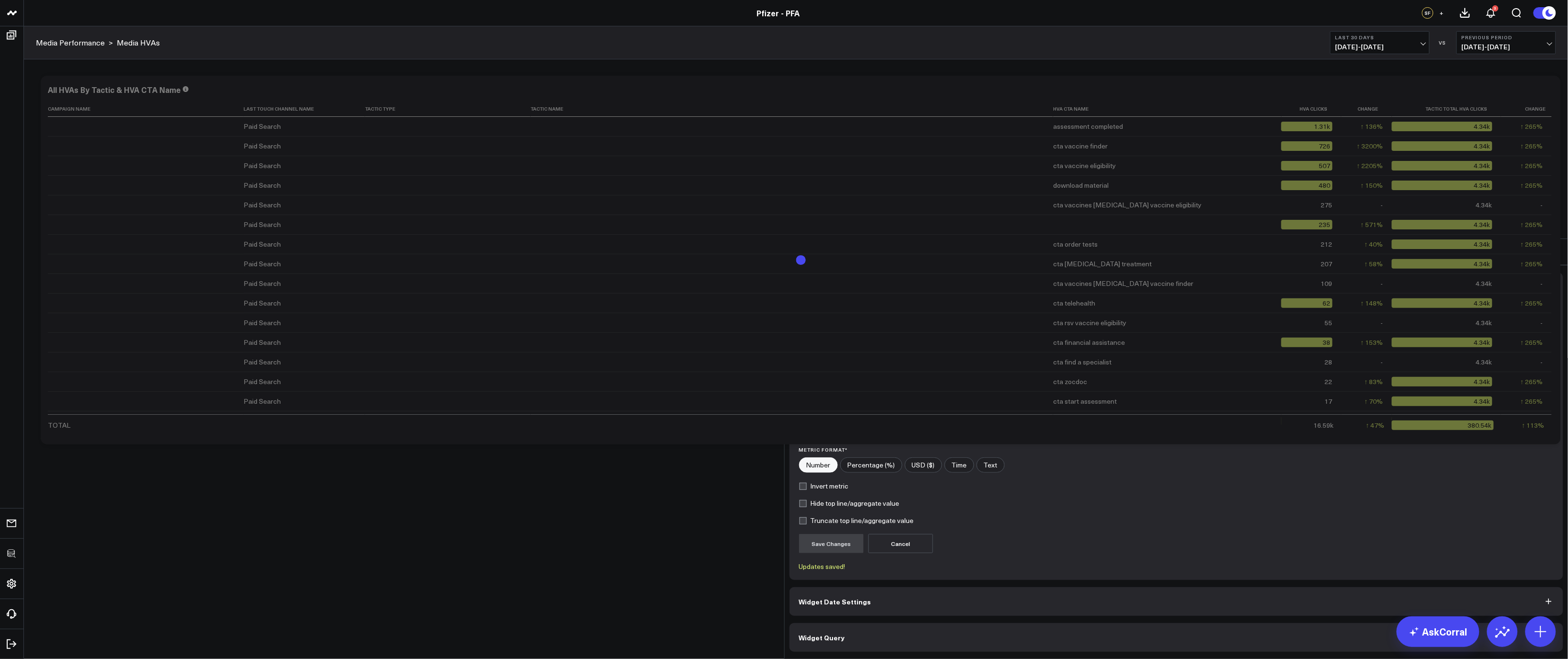
click at [1555, 246] on icon at bounding box center [1552, 252] width 12 height 12
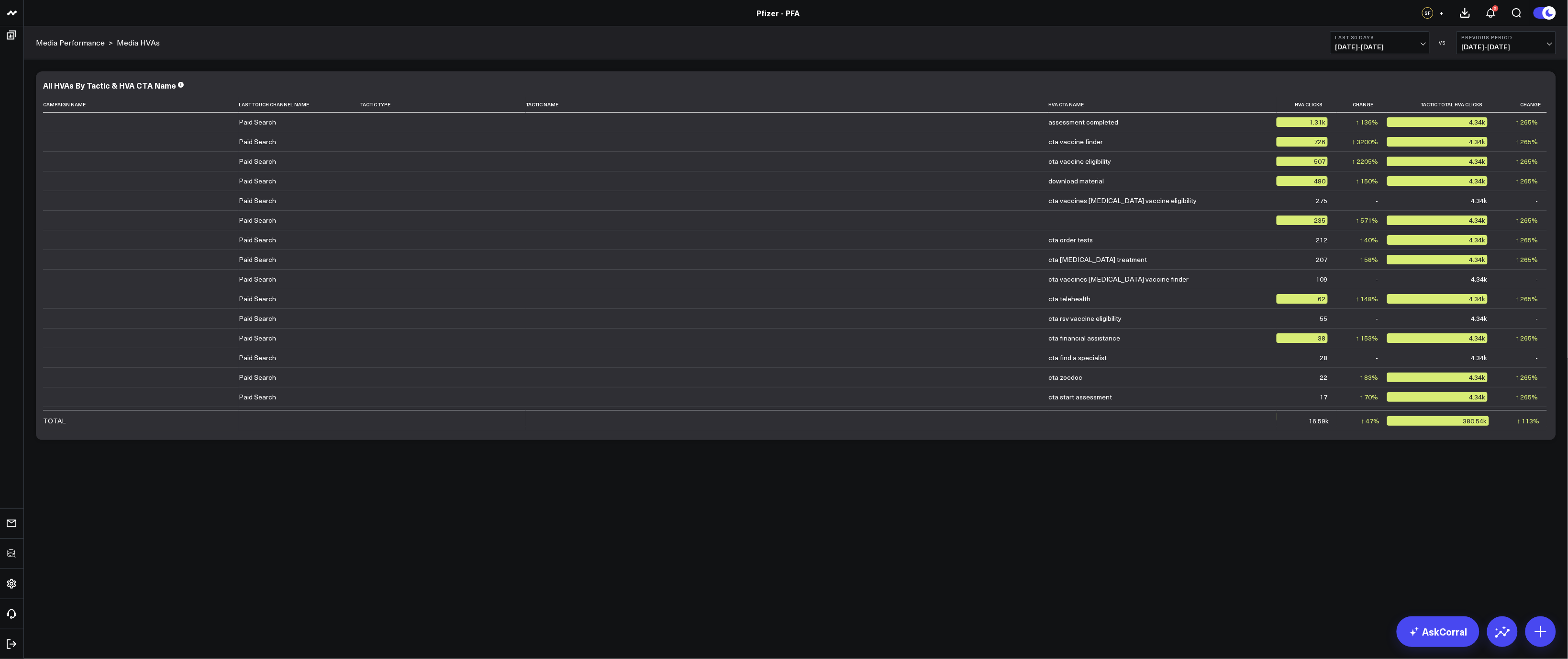
click at [1440, 12] on span "+" at bounding box center [1441, 13] width 4 height 7
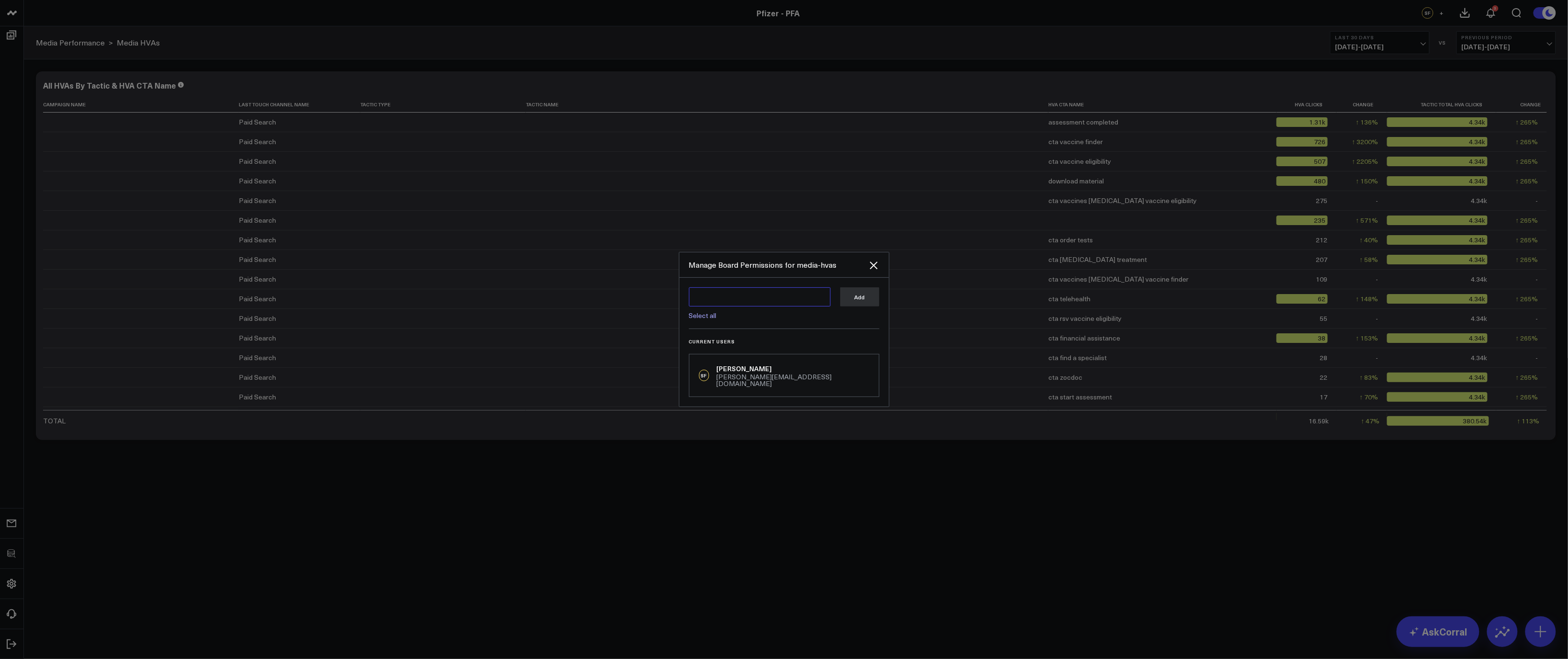
click at [769, 306] on textarea at bounding box center [760, 297] width 142 height 19
type textarea "Oliv"
click at [766, 329] on div "Select all Add" at bounding box center [784, 308] width 191 height 41
click at [718, 306] on textarea at bounding box center [760, 297] width 142 height 19
type textarea "O"
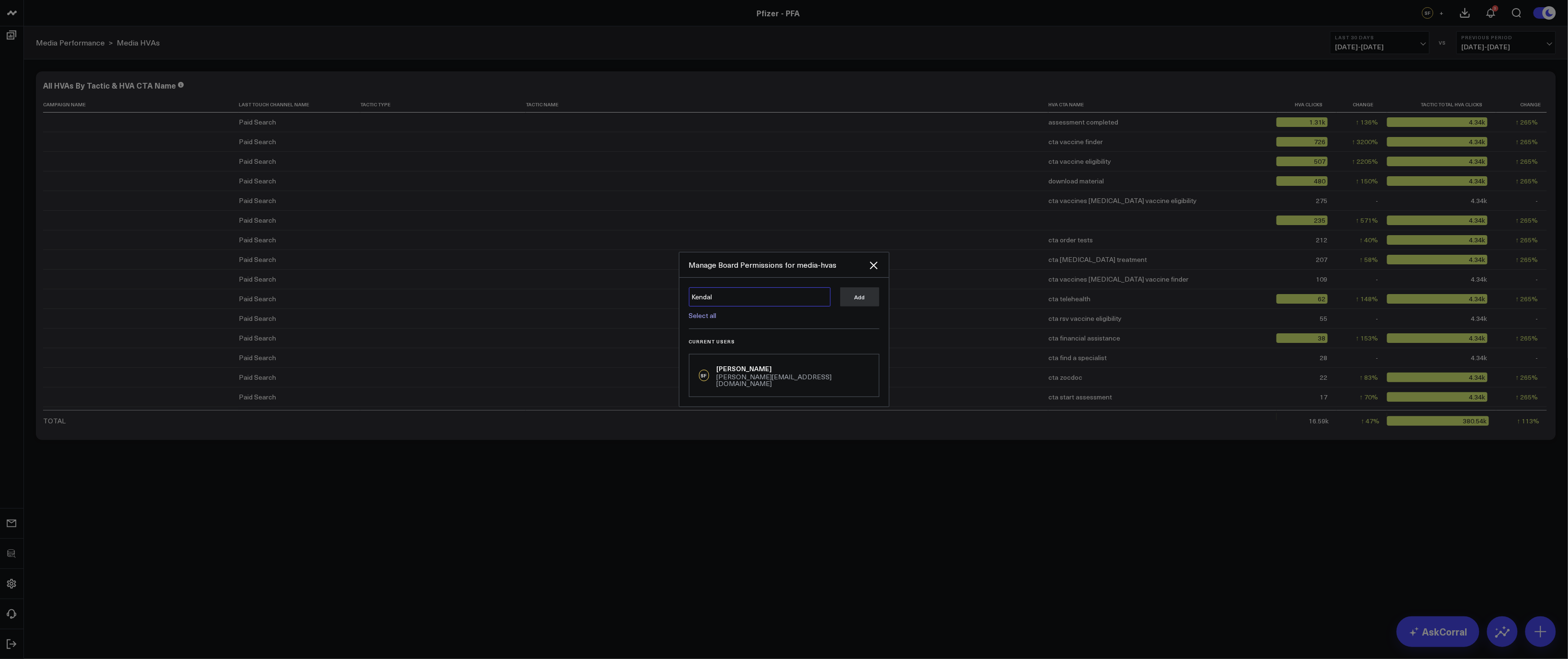
type textarea "Kendall"
click at [704, 329] on div "Select all Add" at bounding box center [784, 308] width 191 height 41
click at [704, 320] on link "Select all" at bounding box center [703, 315] width 28 height 9
type textarea "@Corral Support @Cam Burton @Katie Giesecke @Kendall Daly @Michael Phifer @Kate…"
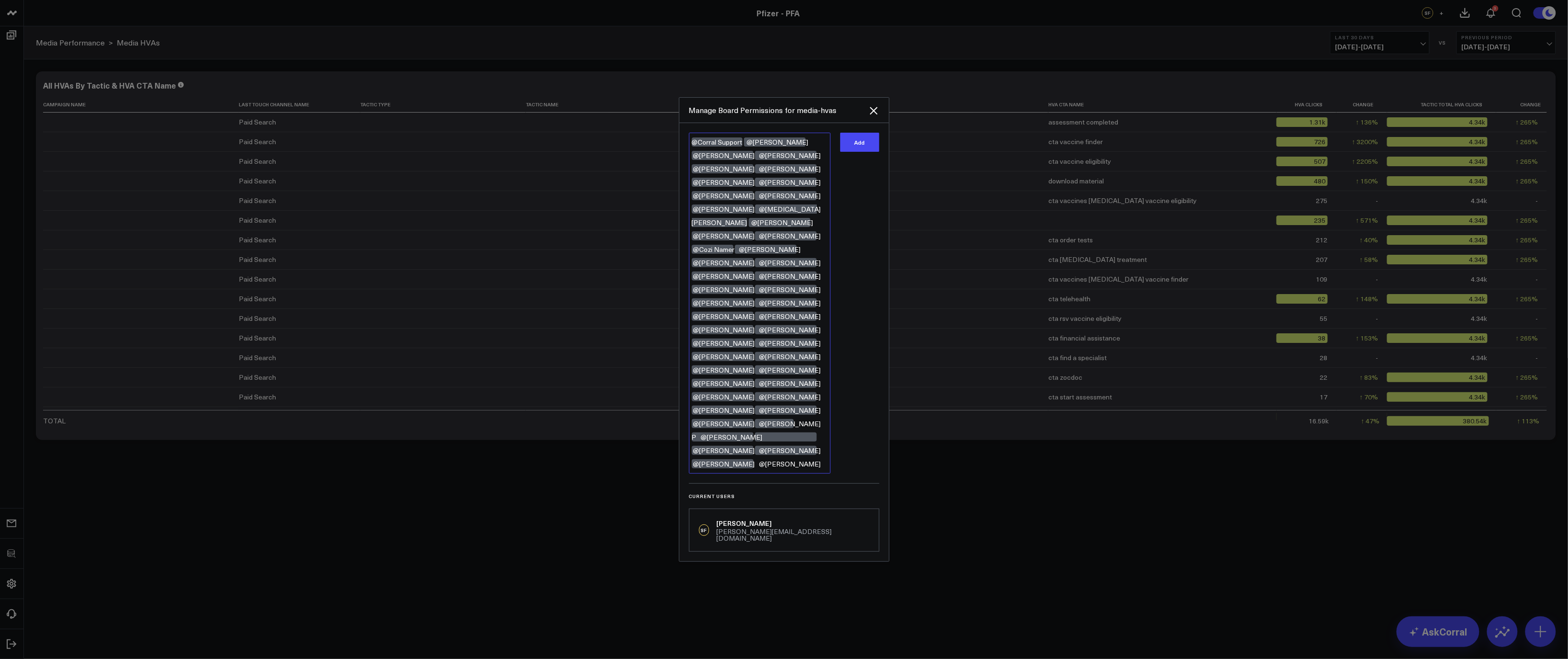
click at [772, 444] on textarea "@Corral Support @Cam Burton @Katie Giesecke @Kendall Daly @Michael Phifer @Kate…" at bounding box center [760, 303] width 142 height 341
drag, startPoint x: 774, startPoint y: 456, endPoint x: 674, endPoint y: 172, distance: 301.1
click at [674, 172] on div "Manage Board Permissions for media-hvas @Corral Support @Cam Burton @Katie Gies…" at bounding box center [784, 330] width 1568 height 659
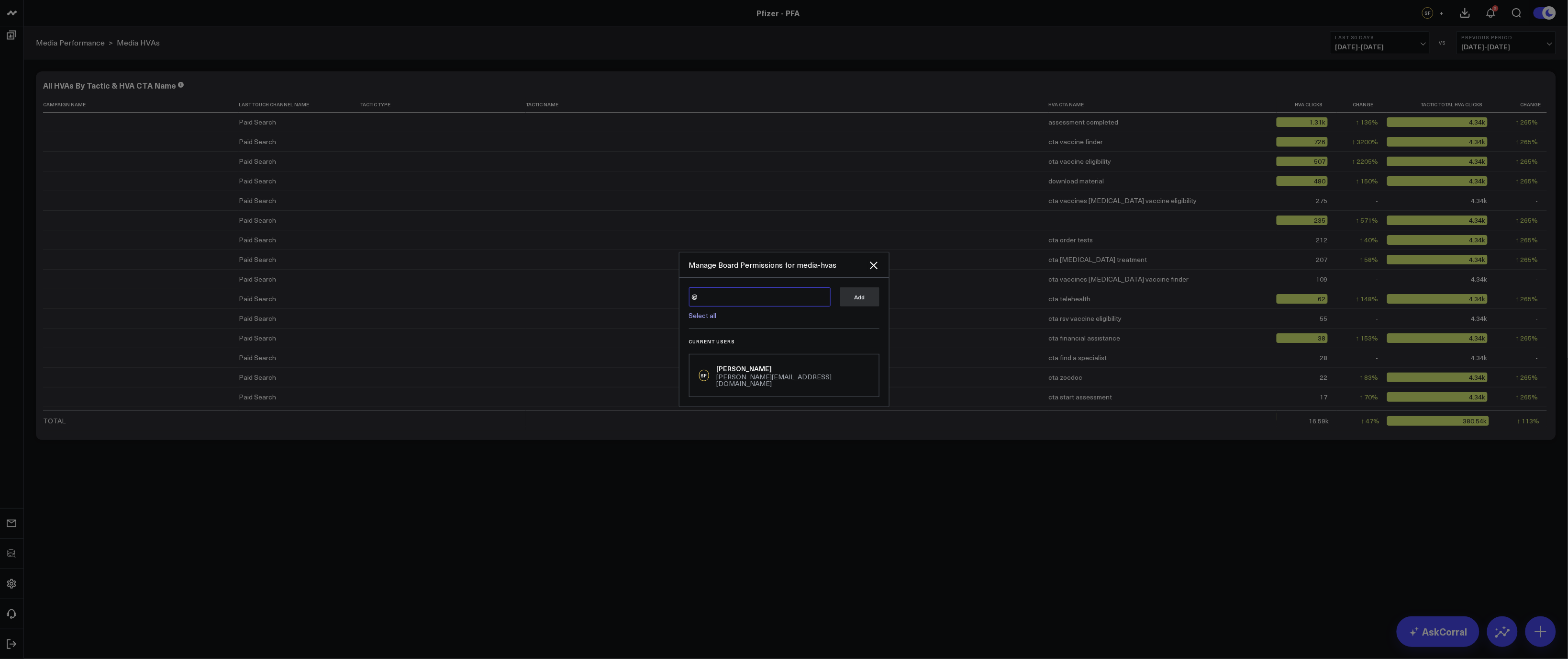
click at [741, 306] on textarea "@" at bounding box center [760, 297] width 142 height 19
type textarea "@Olivia Crowley @Alexia Mitey @David Marks @Katie Giesecke @Kendall Daly @Micha…"
click at [864, 286] on button "Add" at bounding box center [859, 277] width 39 height 19
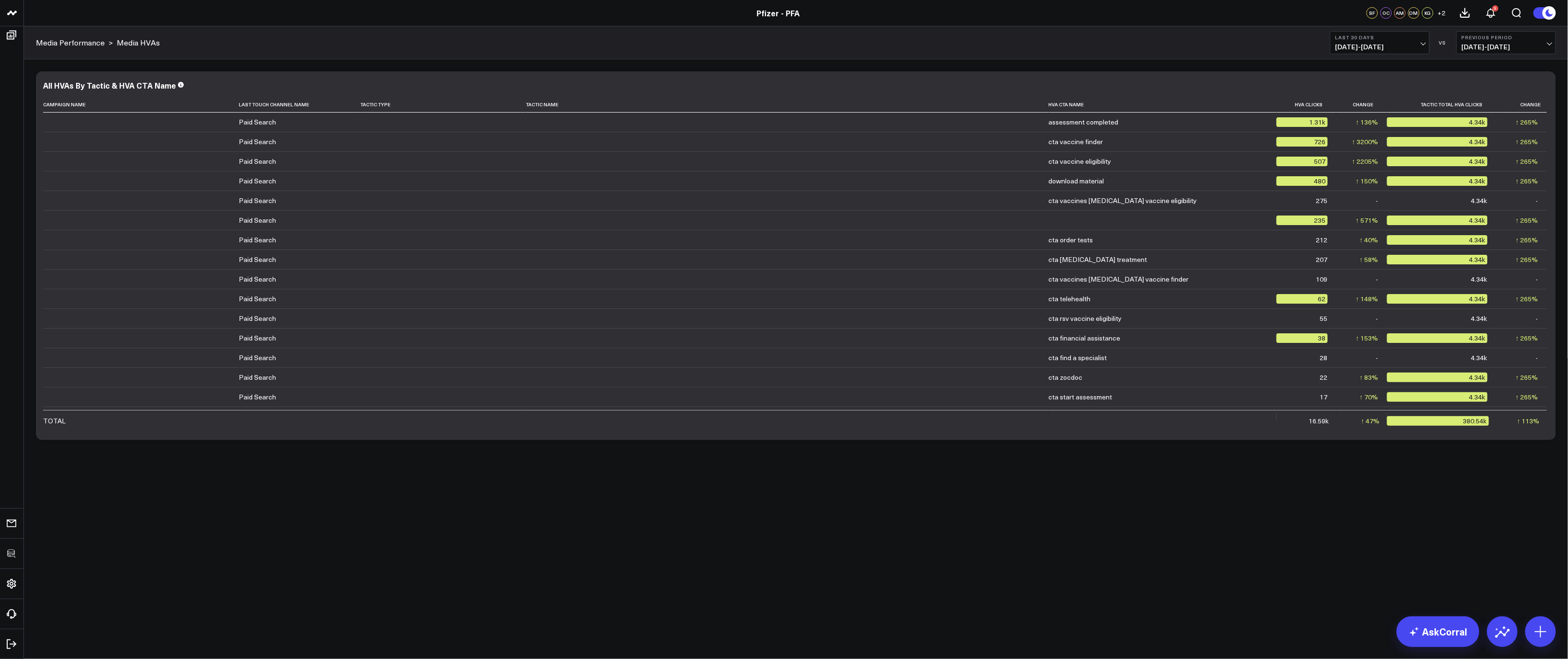
click at [348, 524] on body "3725 Test 829 Studios Accenture Activant Capital Agriculture & Farming Demo All…" at bounding box center [784, 330] width 1568 height 659
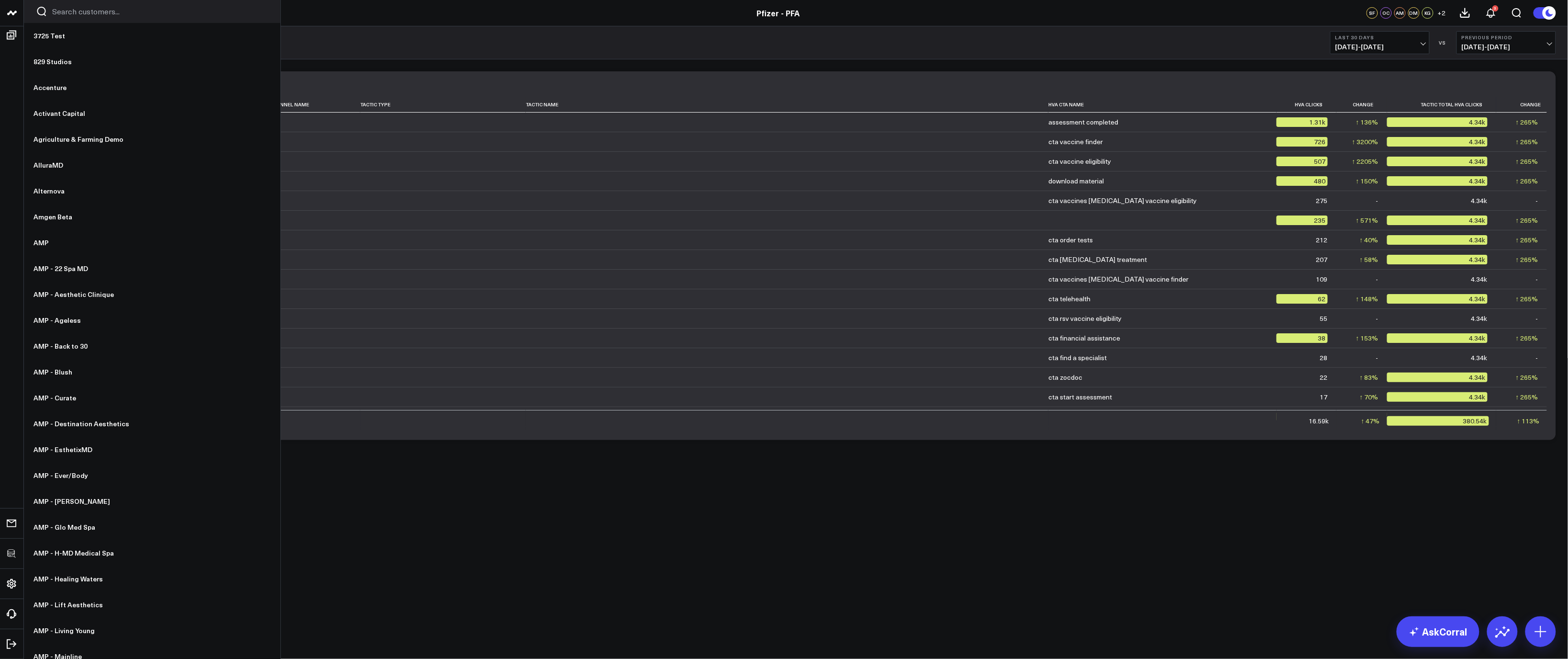
click at [88, 16] on input "Search customers input" at bounding box center [160, 11] width 216 height 10
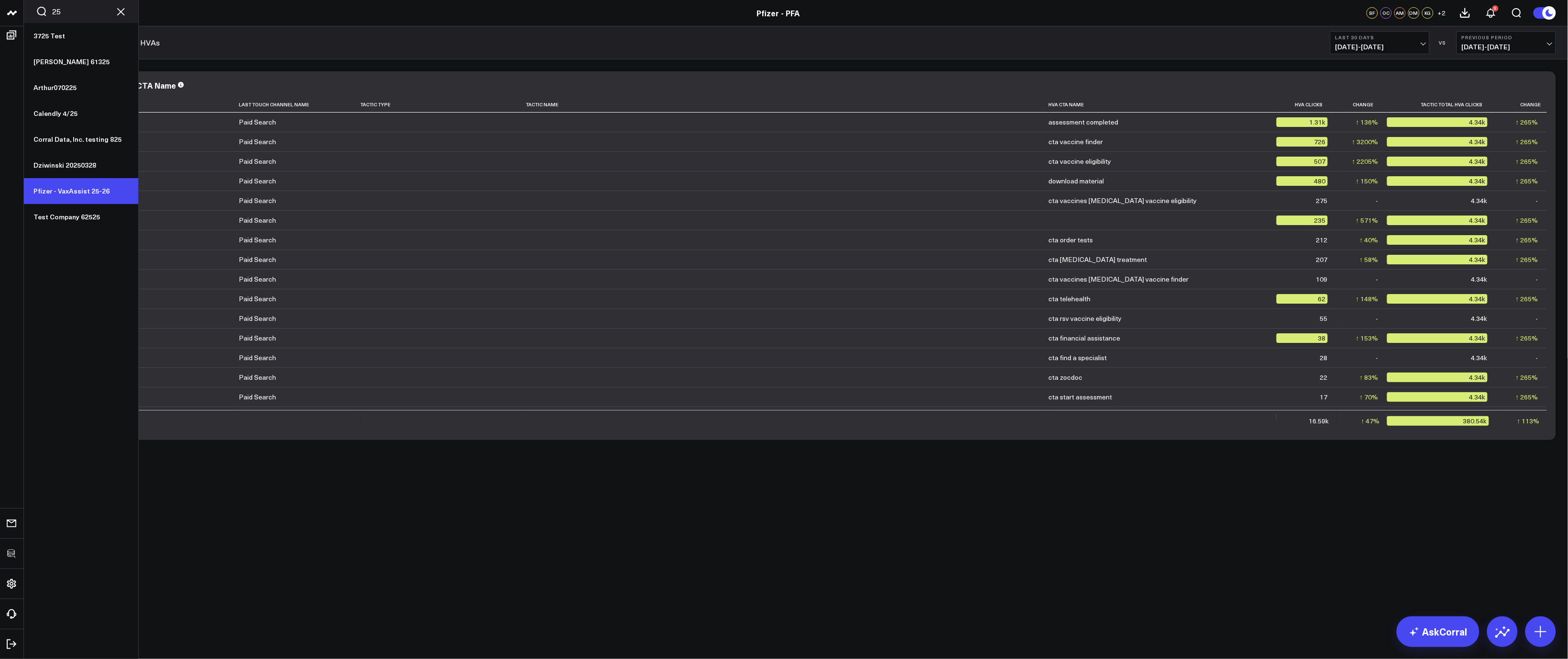
type input "25"
click at [84, 189] on link "Pfizer - VaxAssist 25-26" at bounding box center [81, 191] width 114 height 26
